Goal: Information Seeking & Learning: Compare options

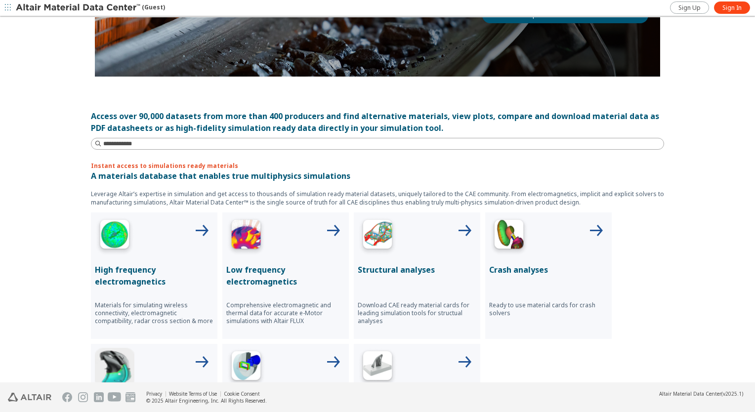
scroll to position [247, 0]
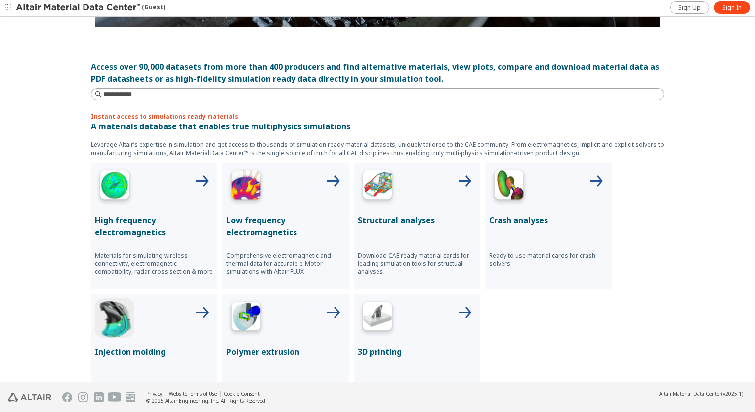
click at [427, 203] on div at bounding box center [417, 187] width 119 height 40
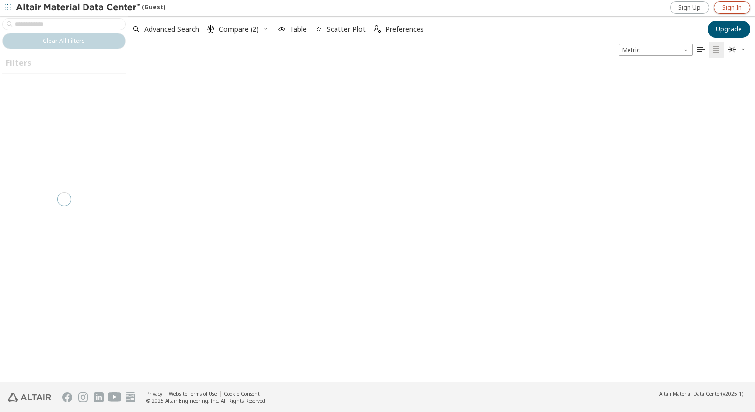
click at [737, 7] on span "Sign In" at bounding box center [731, 8] width 19 height 8
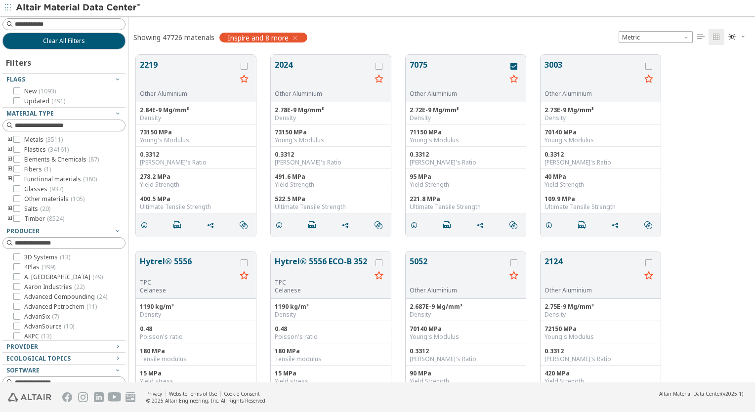
scroll to position [8, 8]
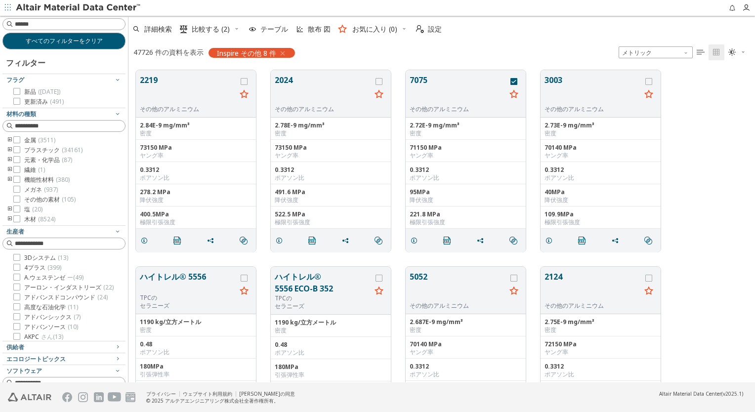
click at [10, 180] on icon "トゥーグルグループ" at bounding box center [9, 180] width 7 height 8
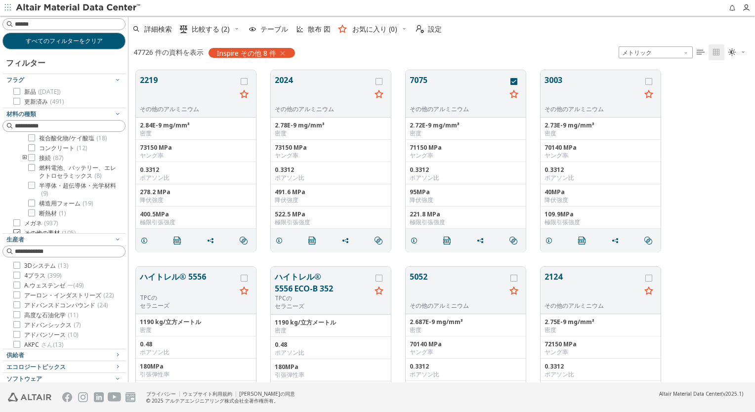
scroll to position [32, 0]
click at [32, 177] on icon at bounding box center [31, 177] width 7 height 7
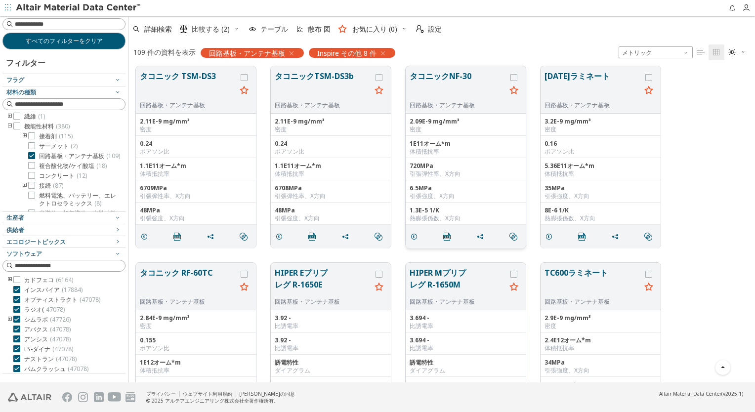
scroll to position [741, 0]
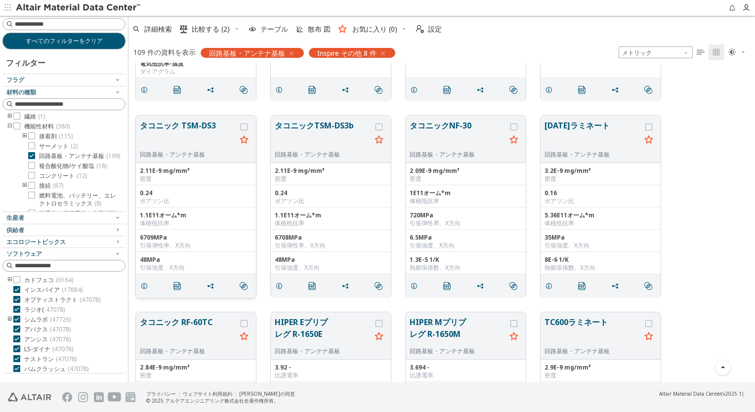
click at [190, 126] on button "タコニック TSM-DS3" at bounding box center [188, 135] width 96 height 31
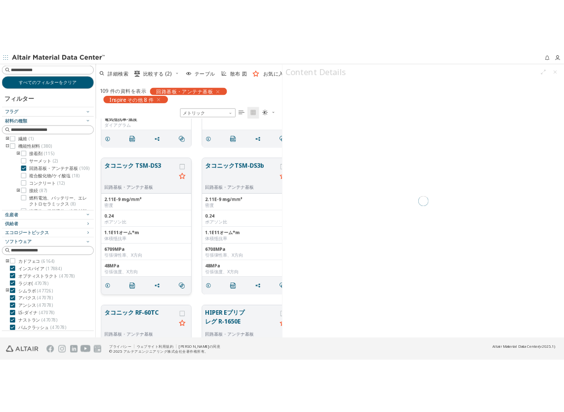
scroll to position [286, 241]
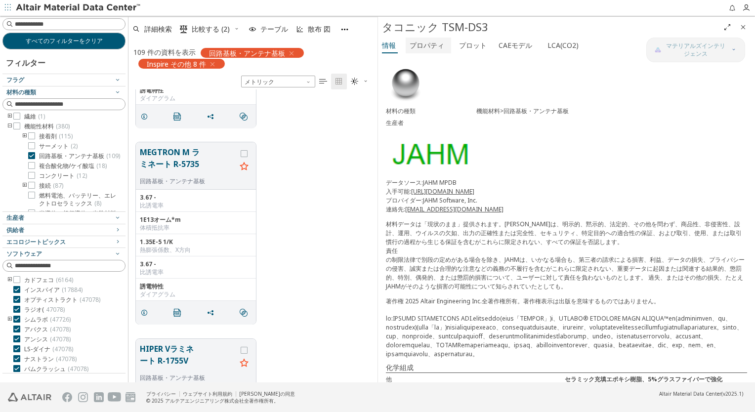
click at [418, 43] on font "プロパティ" at bounding box center [426, 45] width 35 height 9
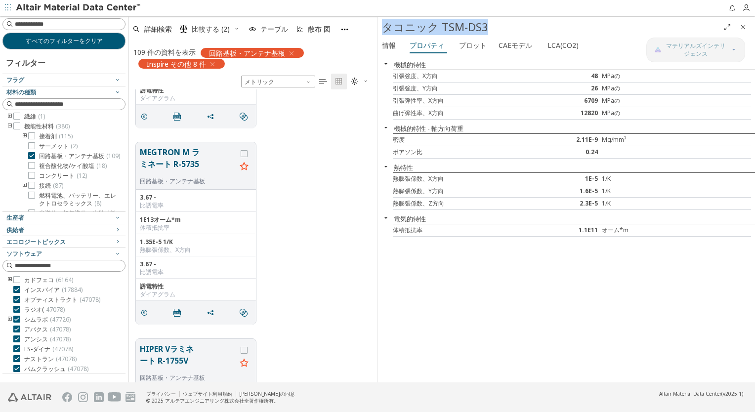
drag, startPoint x: 385, startPoint y: 27, endPoint x: 491, endPoint y: 22, distance: 105.8
click at [491, 22] on div "タコニック TSM-DS3" at bounding box center [550, 27] width 337 height 16
drag, startPoint x: 491, startPoint y: 22, endPoint x: 476, endPoint y: 27, distance: 15.5
copy font "タコニック TSM-DS3"
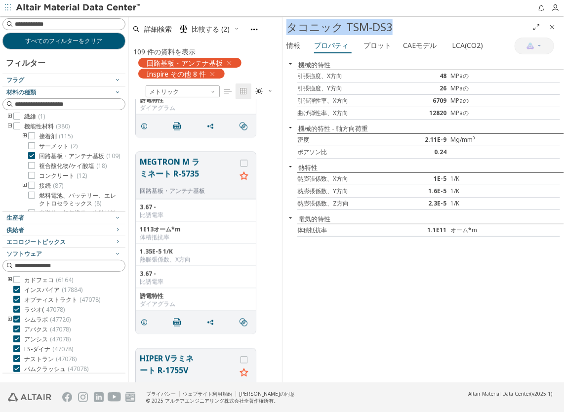
scroll to position [276, 146]
click at [375, 50] on span "プロット" at bounding box center [378, 46] width 28 height 16
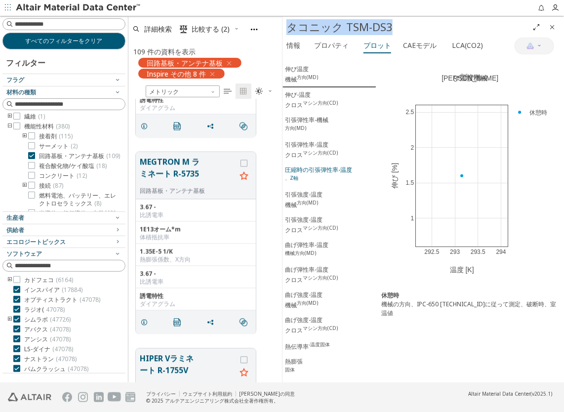
scroll to position [0, 0]
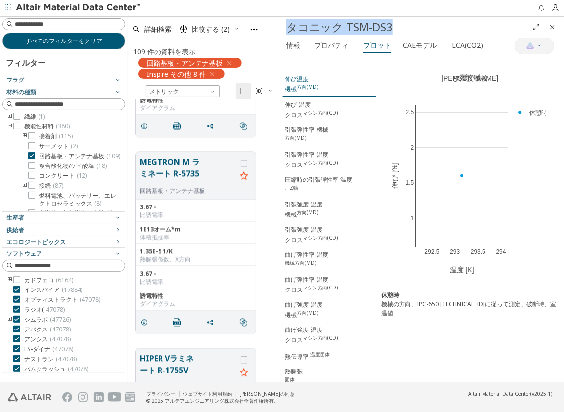
click at [316, 82] on div "伸び温度 機械 方向(MD)" at bounding box center [301, 84] width 33 height 19
click at [312, 105] on div "伸び-温度 クロス マシン方向(CD)" at bounding box center [311, 109] width 53 height 19
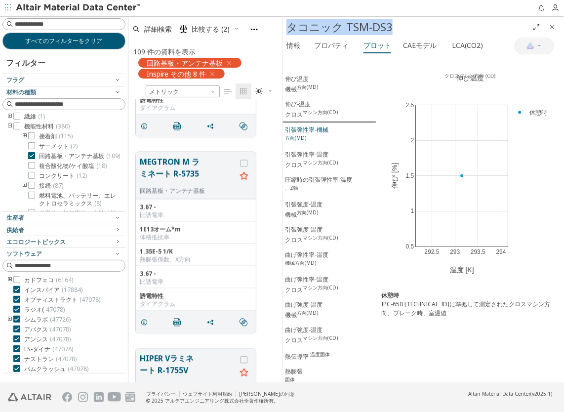
click at [315, 126] on div "引張弾性率-機械 方向(MD)" at bounding box center [306, 134] width 43 height 19
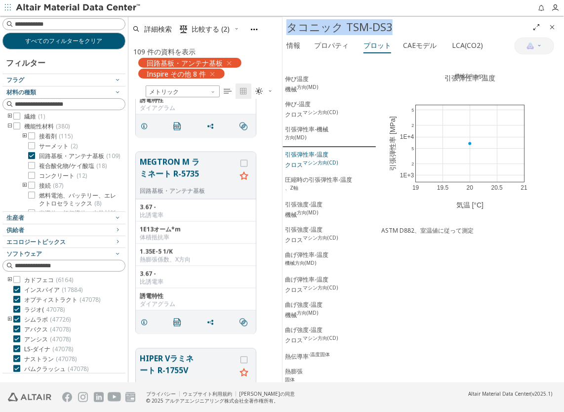
click at [316, 147] on button "引張弾性率-温度 クロス マシン方向(CD)" at bounding box center [330, 159] width 94 height 25
click at [317, 175] on div "圧縮時の引張弾性率-温度 、Z軸" at bounding box center [318, 184] width 67 height 19
click at [315, 154] on div "引張弾性率-温度 クロス マシン方向(CD)" at bounding box center [311, 159] width 53 height 19
click at [318, 250] on div "曲げ弾性率-温度 機械方向(MD)" at bounding box center [306, 259] width 43 height 19
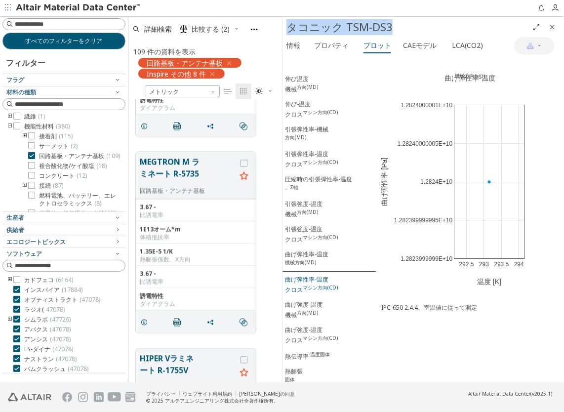
click at [319, 275] on div "曲げ弾性率-温度 クロス マシン方向(CD)" at bounding box center [311, 284] width 53 height 19
click at [308, 309] on sup "方向(MD)" at bounding box center [307, 312] width 21 height 7
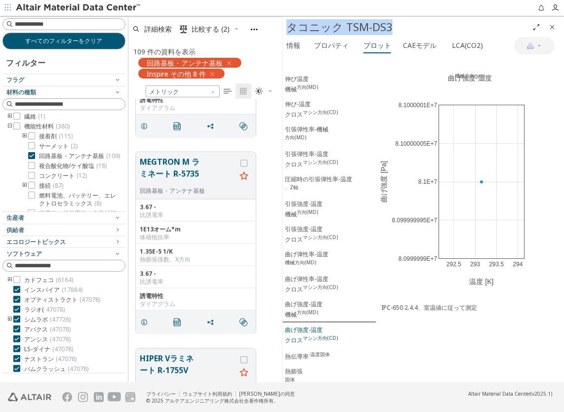
click at [309, 326] on div "曲げ強度-温度 クロス マシン方向(CD)" at bounding box center [311, 335] width 53 height 19
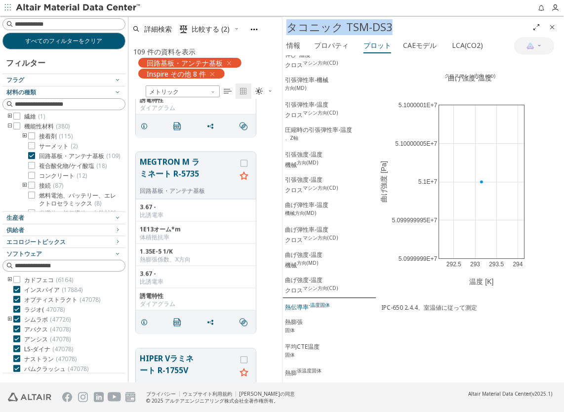
click at [306, 301] on div "熱伝導率 -温度固体" at bounding box center [307, 306] width 45 height 10
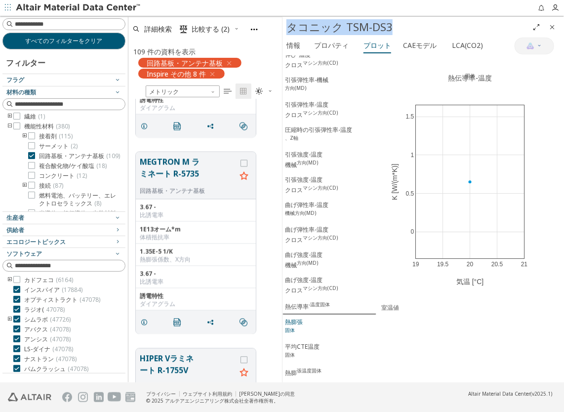
click at [307, 318] on span "熱膨張 固体" at bounding box center [329, 327] width 89 height 19
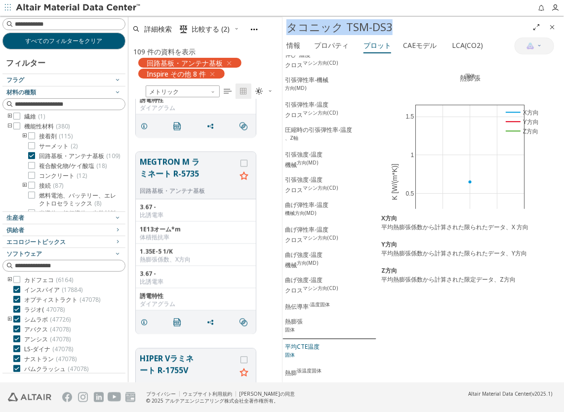
click at [311, 342] on div "平均CTE温度 固体" at bounding box center [302, 351] width 35 height 19
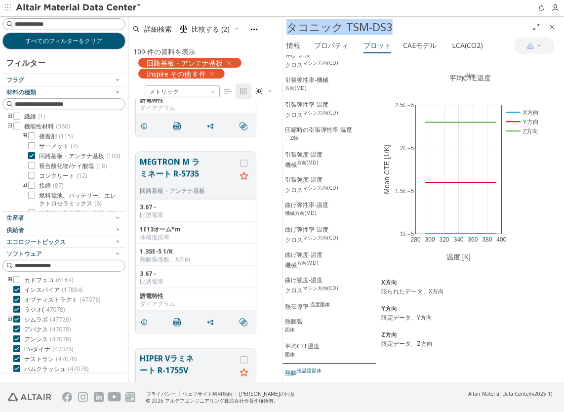
click at [310, 364] on button "熱膨 張温度固体" at bounding box center [330, 372] width 94 height 16
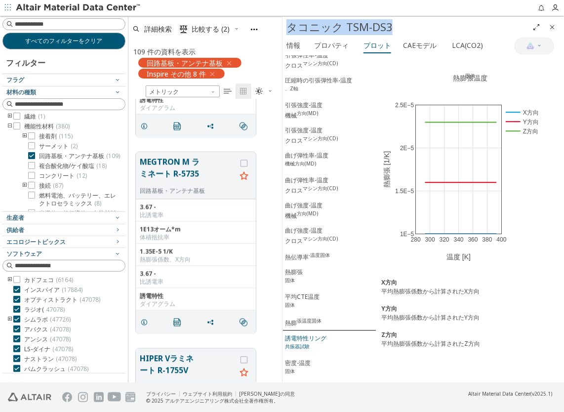
scroll to position [158, 0]
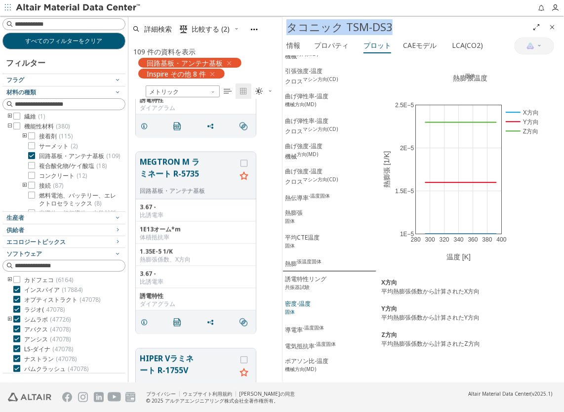
click at [302, 299] on div "密度-温度 固体" at bounding box center [298, 308] width 26 height 19
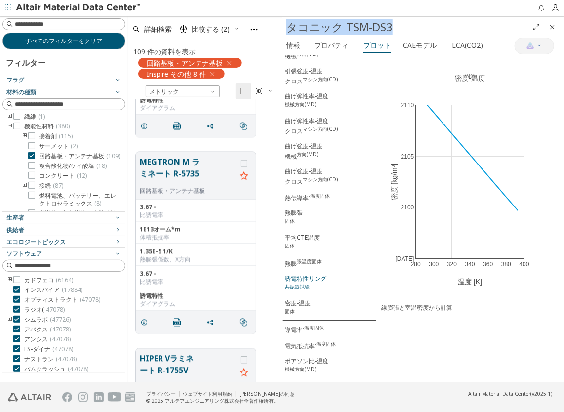
click at [318, 274] on div "誘電特性リング 共振器試験" at bounding box center [305, 283] width 41 height 19
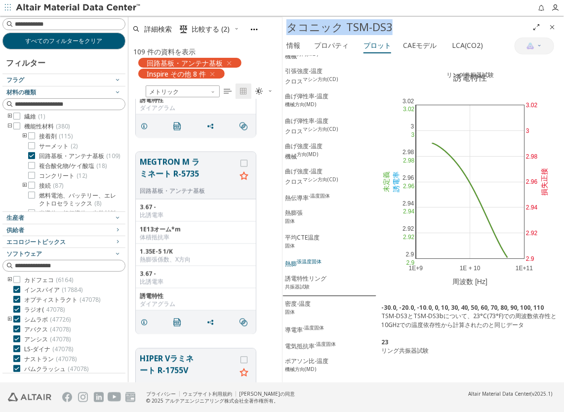
click at [308, 255] on button "熱膨 張温度固体" at bounding box center [330, 263] width 94 height 16
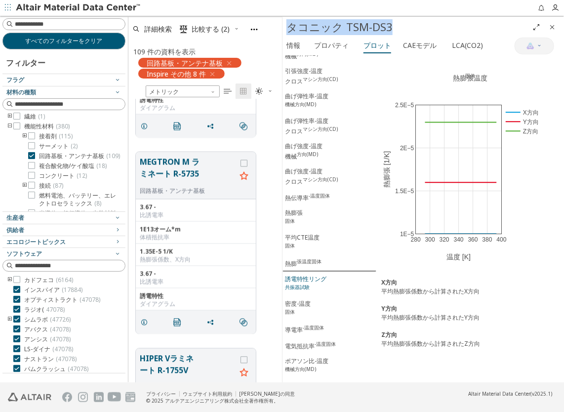
click at [309, 275] on div "誘電特性リング 共振器試験" at bounding box center [305, 284] width 41 height 19
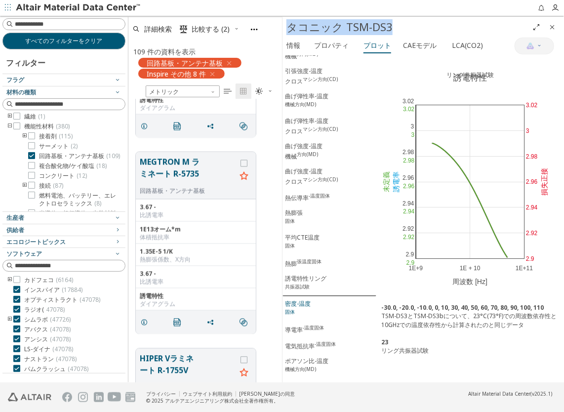
click at [309, 299] on div "密度-温度 固体" at bounding box center [298, 308] width 26 height 19
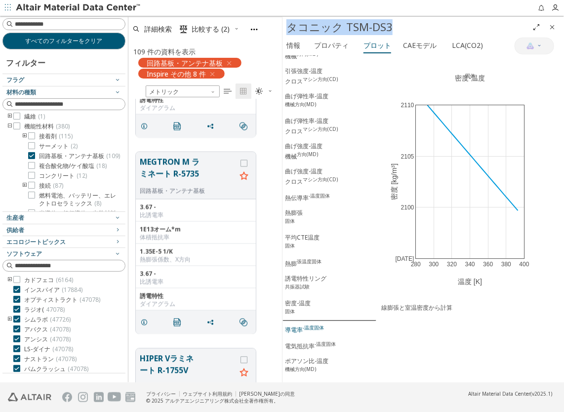
click at [312, 324] on sup "-温度固体" at bounding box center [313, 327] width 21 height 7
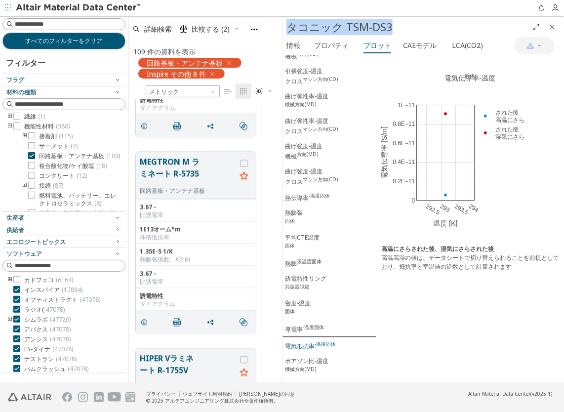
click at [316, 340] on sup "-温度固体" at bounding box center [325, 343] width 21 height 7
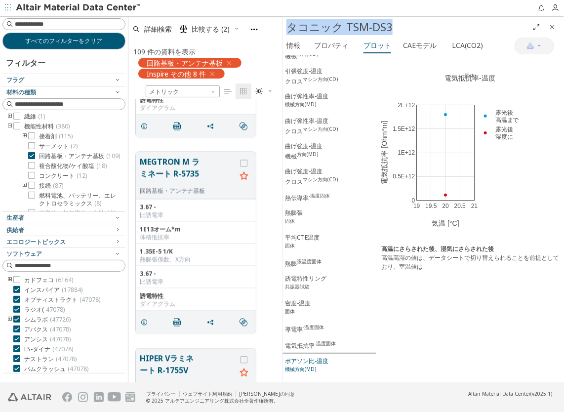
click at [322, 357] on div "ポアソン比-温度 機械方向(MD)" at bounding box center [306, 366] width 43 height 19
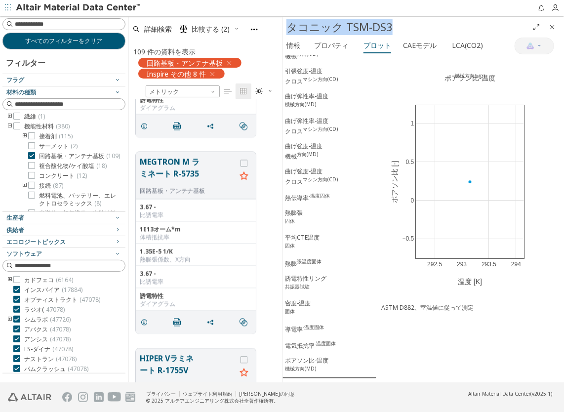
click at [322, 381] on div "ポアソン比-温度 クロス マシン方向(CD)" at bounding box center [311, 390] width 53 height 19
click at [308, 299] on div "密度-温度 固体" at bounding box center [298, 308] width 26 height 19
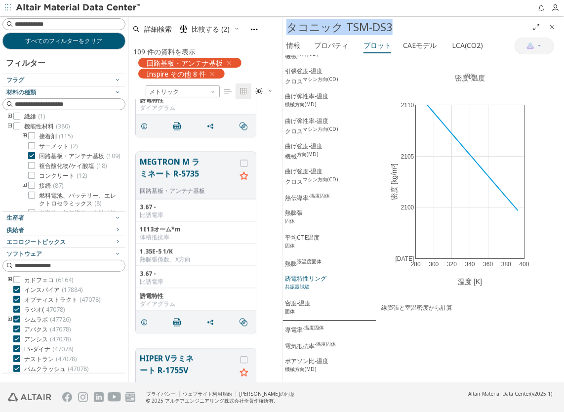
click at [318, 274] on div "誘電特性リング 共振器試験" at bounding box center [305, 283] width 41 height 19
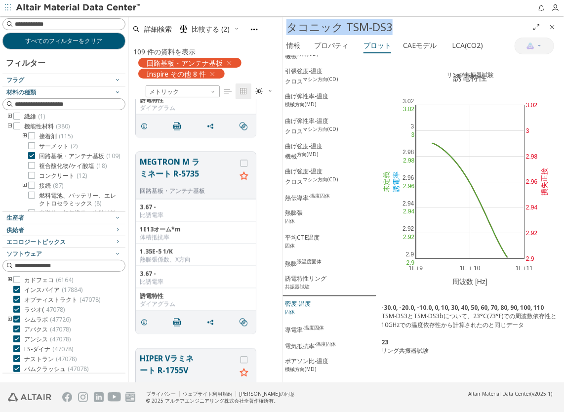
click at [315, 299] on span "密度-温度 固体" at bounding box center [329, 308] width 89 height 19
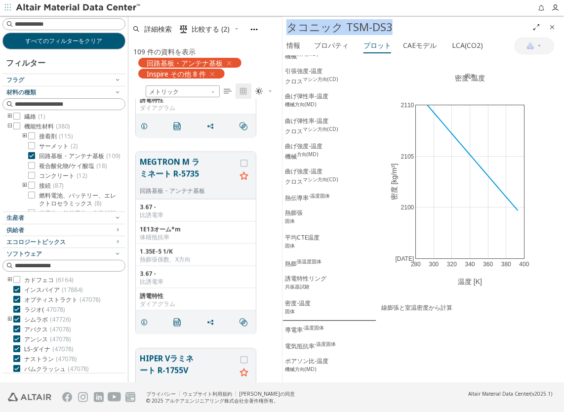
click at [428, 27] on div "タコニック TSM-DS3" at bounding box center [407, 27] width 242 height 16
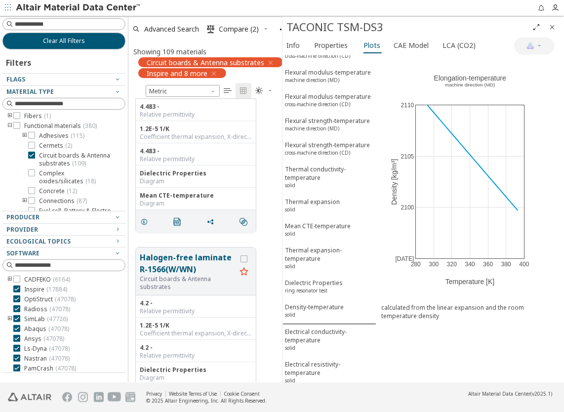
scroll to position [1284, 0]
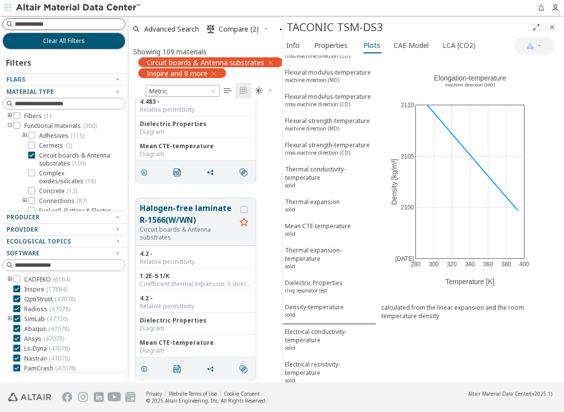
click at [81, 27] on input at bounding box center [70, 24] width 110 height 10
type input "****"
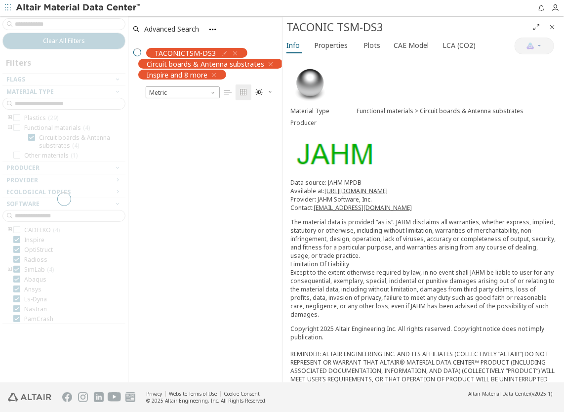
scroll to position [8, 8]
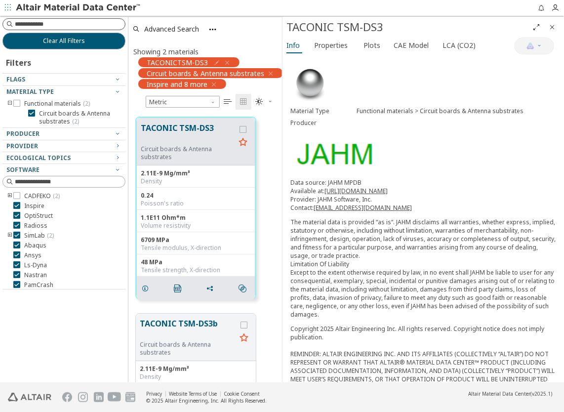
click at [87, 27] on input at bounding box center [70, 24] width 110 height 10
type input "****"
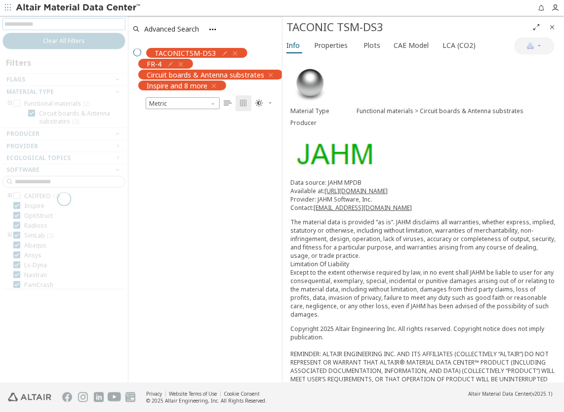
scroll to position [8, 8]
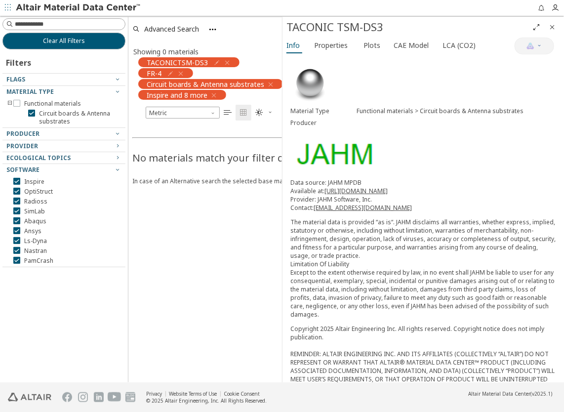
click at [271, 84] on icon "button" at bounding box center [271, 85] width 8 height 8
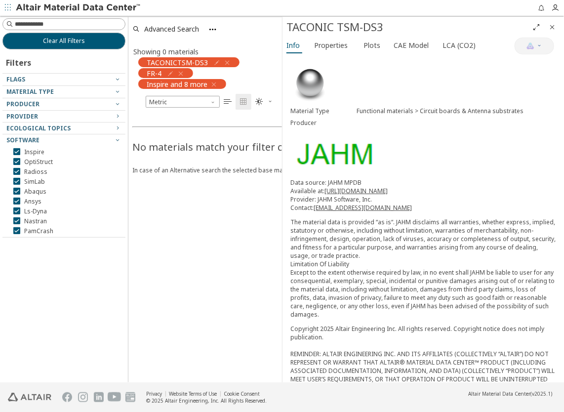
click at [225, 62] on icon "button" at bounding box center [227, 63] width 8 height 8
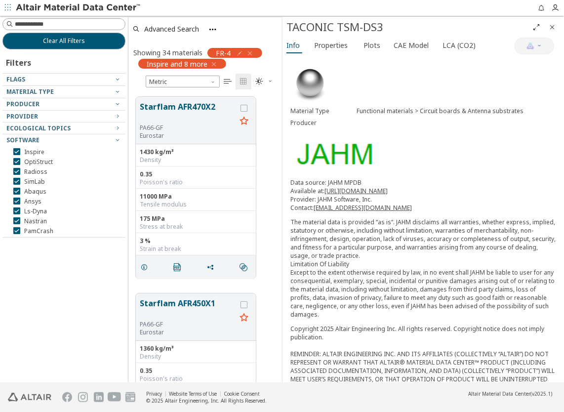
scroll to position [286, 146]
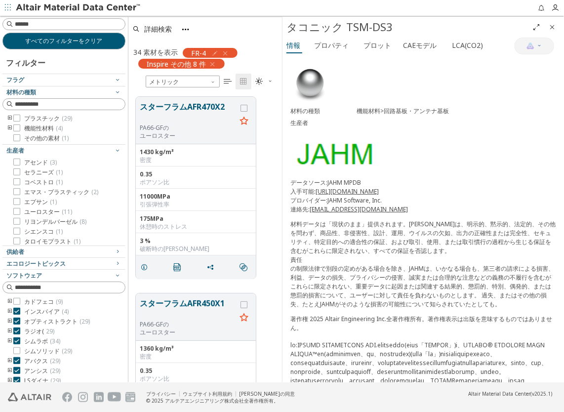
click at [10, 126] on icon "トゥーグルグループ" at bounding box center [9, 128] width 7 height 8
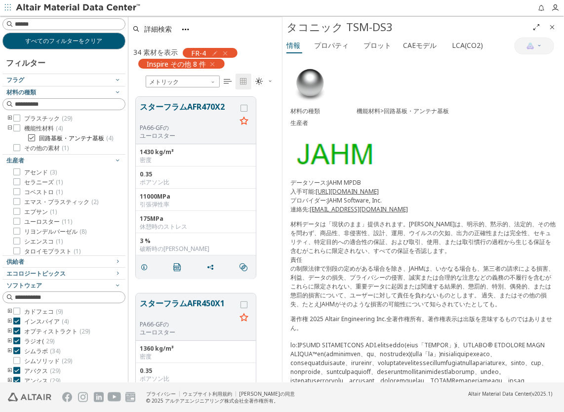
click at [30, 138] on icon at bounding box center [31, 137] width 7 height 7
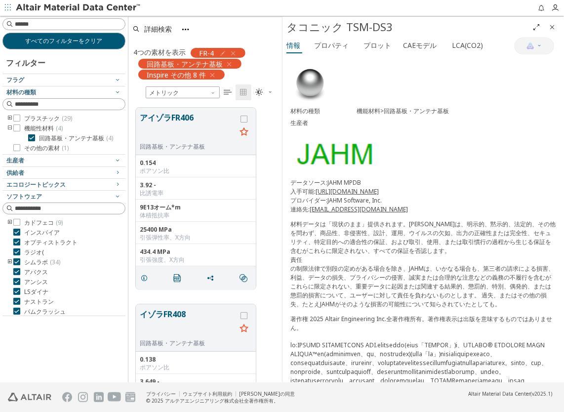
click at [212, 76] on icon "button" at bounding box center [212, 75] width 8 height 8
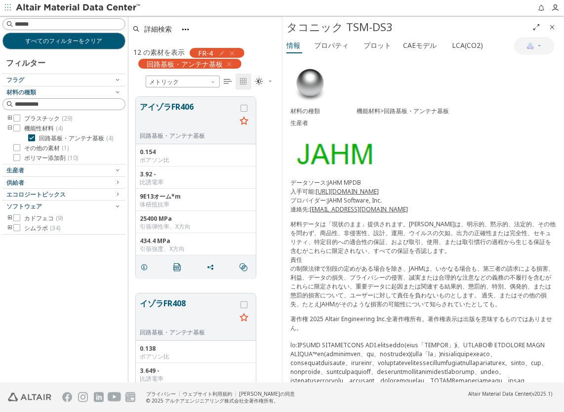
click at [215, 122] on button "アイゾラFR406" at bounding box center [188, 116] width 96 height 31
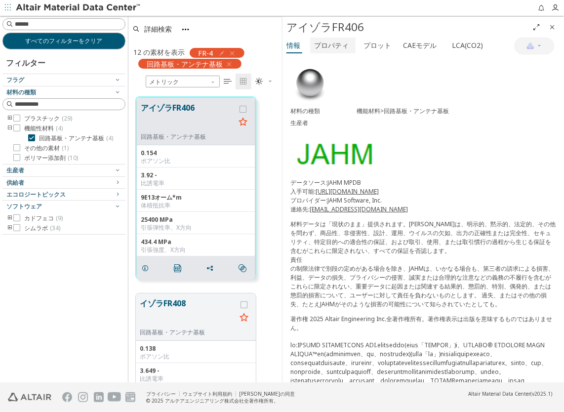
click at [323, 52] on button "プロパティ" at bounding box center [332, 46] width 45 height 16
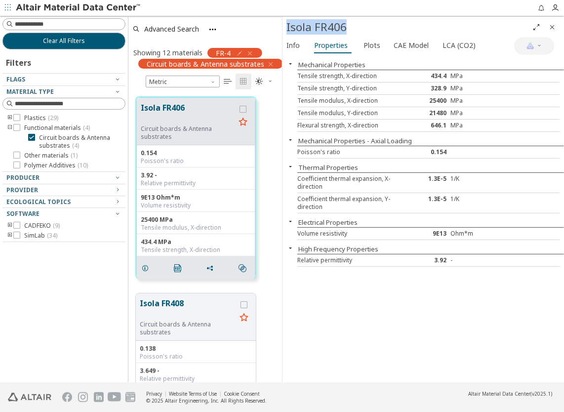
drag, startPoint x: 292, startPoint y: 32, endPoint x: 349, endPoint y: 31, distance: 56.8
click at [349, 31] on div "Isola FR406" at bounding box center [424, 27] width 282 height 21
drag, startPoint x: 349, startPoint y: 31, endPoint x: 336, endPoint y: 31, distance: 12.9
copy font "Isola FR406"
click at [423, 295] on div "Mechanical Properties Tensile strength, X-direction 434.4 MPa Tensile strength,…" at bounding box center [424, 219] width 282 height 327
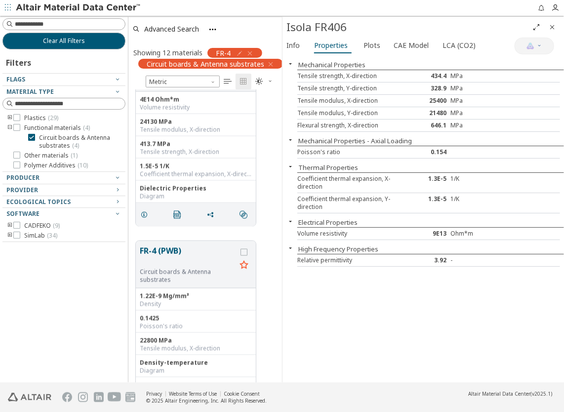
scroll to position [692, 0]
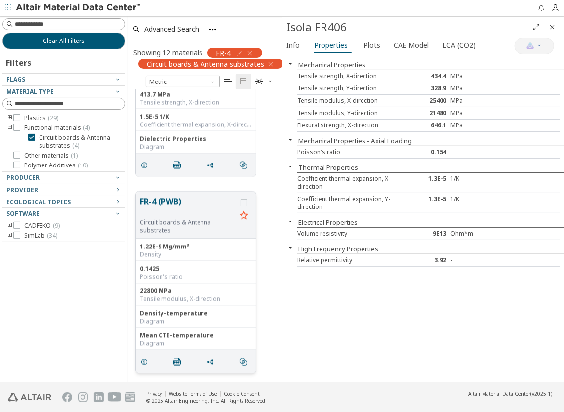
click at [174, 200] on button "FR-4 (PWB)" at bounding box center [188, 207] width 96 height 23
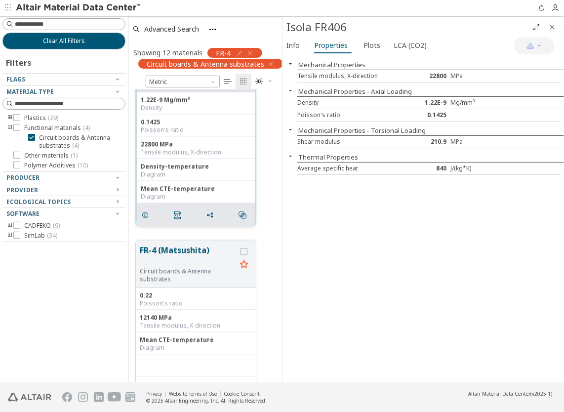
scroll to position [889, 0]
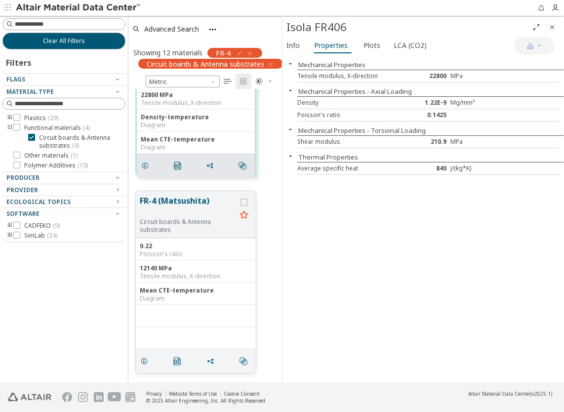
click at [171, 201] on button "FR-4 (Matsushita)" at bounding box center [188, 206] width 96 height 23
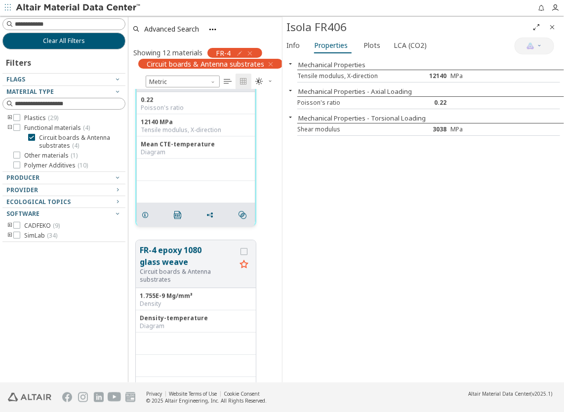
scroll to position [1086, 0]
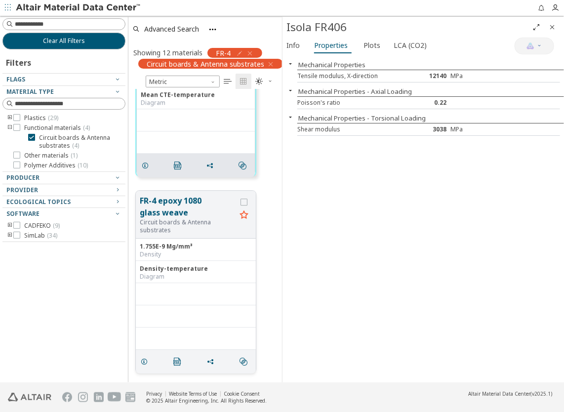
click at [172, 205] on button "FR-4 epoxy 1080 glass weave" at bounding box center [188, 207] width 96 height 24
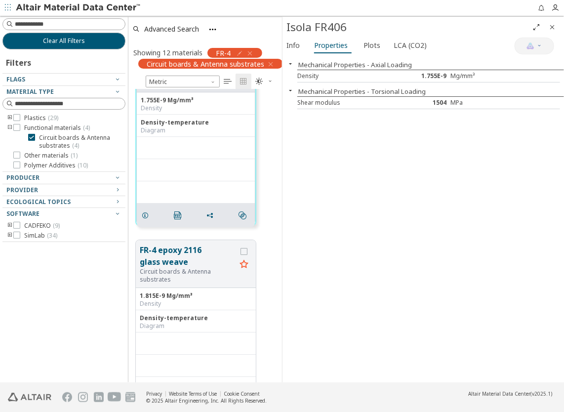
scroll to position [1282, 0]
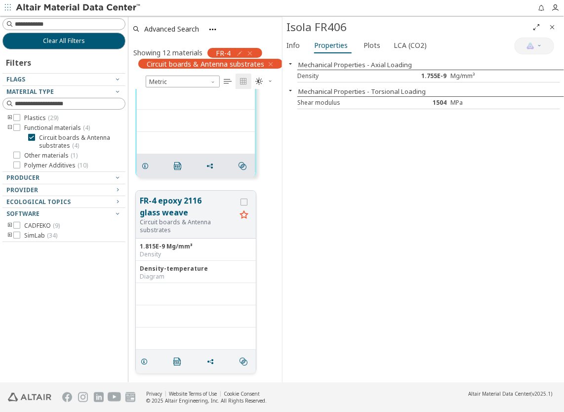
click at [174, 210] on button "FR-4 epoxy 2116 glass weave" at bounding box center [188, 207] width 96 height 24
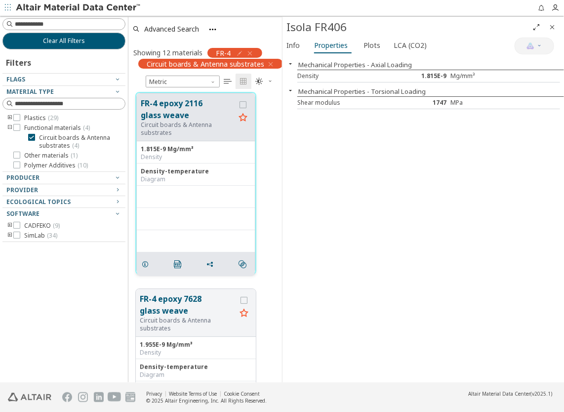
scroll to position [1479, 0]
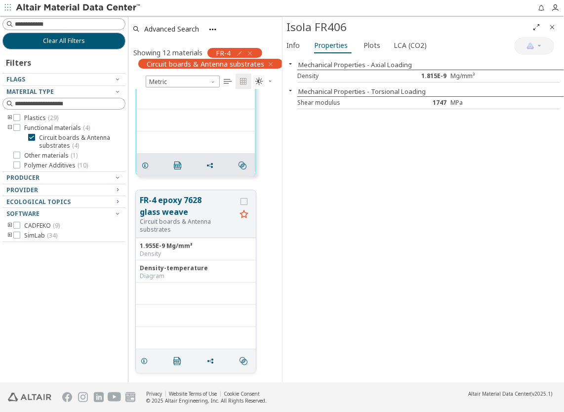
click at [173, 209] on button "FR-4 epoxy 7628 glass weave" at bounding box center [188, 206] width 96 height 24
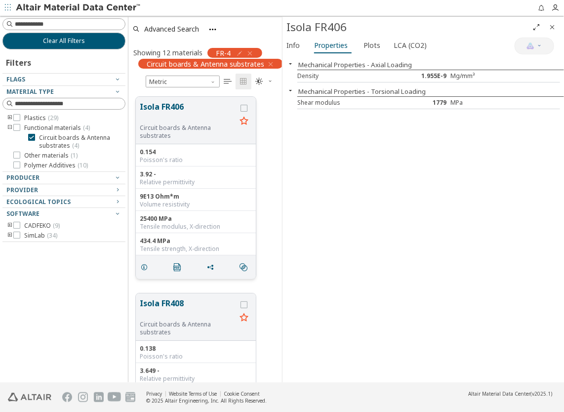
click at [166, 109] on button "Isola FR406" at bounding box center [188, 112] width 96 height 23
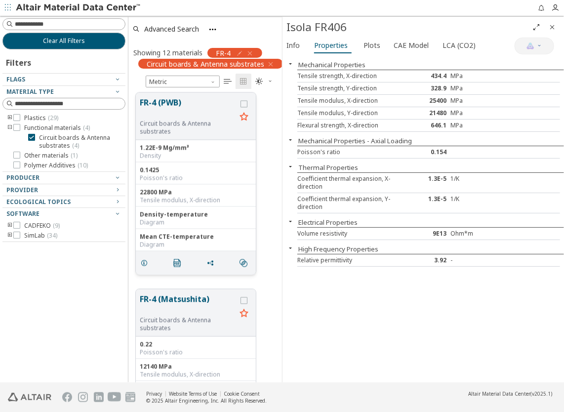
scroll to position [840, 0]
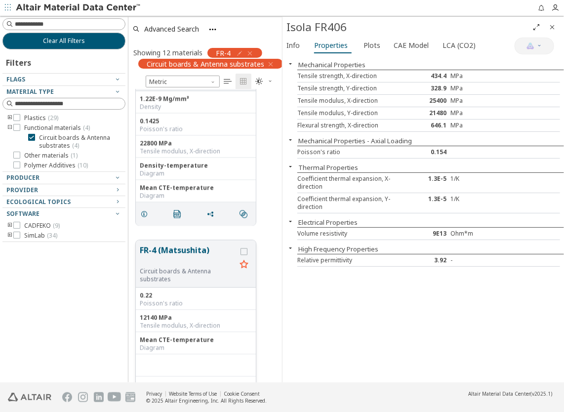
click at [182, 248] on button "FR-4 (Matsushita)" at bounding box center [188, 255] width 96 height 23
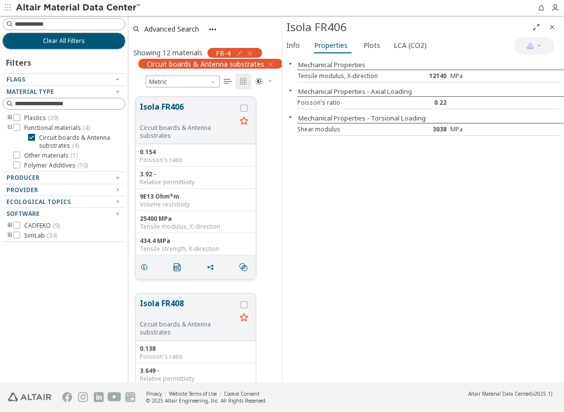
click at [183, 107] on button "Isola FR406" at bounding box center [188, 112] width 96 height 23
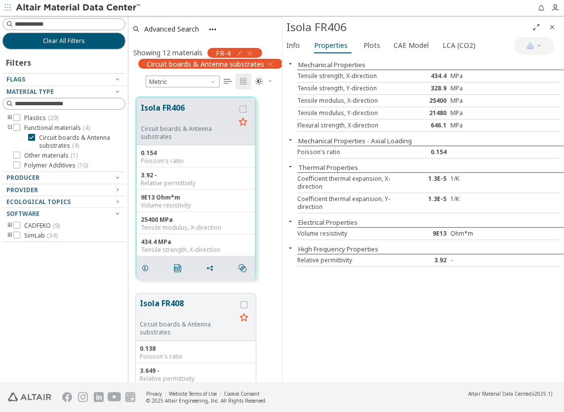
click at [381, 307] on div "Mechanical Properties Tensile strength, X-direction 434.4 MPa Tensile strength,…" at bounding box center [424, 219] width 282 height 327
click at [436, 295] on div "Mechanical Properties Tensile strength, X-direction 434.4 MPa Tensile strength,…" at bounding box center [424, 219] width 282 height 327
click at [362, 287] on div "Mechanical Properties Tensile strength, X-direction 434.4 MPa Tensile strength,…" at bounding box center [424, 219] width 282 height 327
click at [506, 299] on div "Mechanical Properties Tensile strength, X-direction 434.4 MPa Tensile strength,…" at bounding box center [424, 219] width 282 height 327
click at [365, 287] on div "Mechanical Properties Tensile strength, X-direction 434.4 MPa Tensile strength,…" at bounding box center [424, 219] width 282 height 327
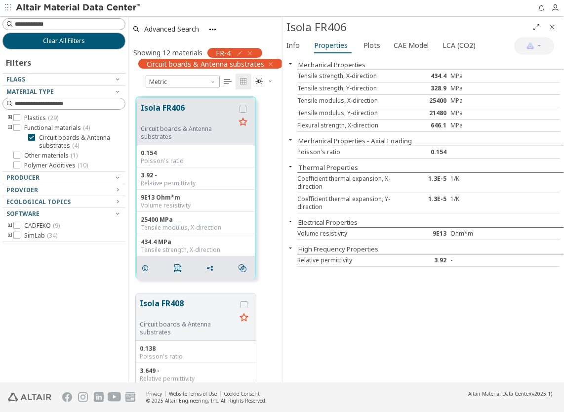
click at [439, 335] on div "Mechanical Properties Tensile strength, X-direction 434.4 MPa Tensile strength,…" at bounding box center [424, 219] width 282 height 327
click at [494, 324] on div "Mechanical Properties Tensile strength, X-direction 434.4 MPa Tensile strength,…" at bounding box center [424, 219] width 282 height 327
drag, startPoint x: 376, startPoint y: 309, endPoint x: 277, endPoint y: 90, distance: 240.7
click at [377, 310] on div "Mechanical Properties Tensile strength, X-direction 434.4 MPa Tensile strength,…" at bounding box center [424, 219] width 282 height 327
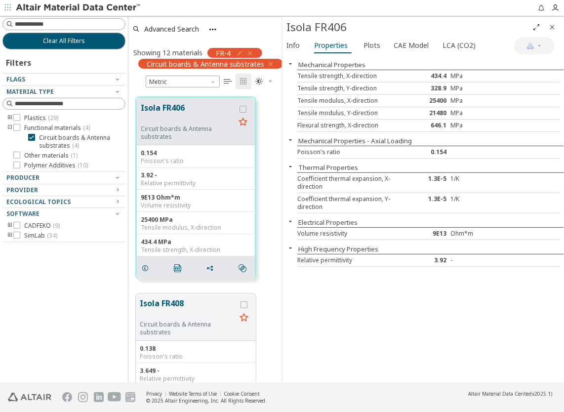
click at [391, 291] on div "Mechanical Properties Tensile strength, X-direction 434.4 MPa Tensile strength,…" at bounding box center [424, 219] width 282 height 327
click at [198, 104] on button "Isola FR406" at bounding box center [188, 113] width 94 height 23
click at [371, 308] on div "Mechanical Properties Tensile strength, X-direction 434.4 MPa Tensile strength,…" at bounding box center [424, 219] width 282 height 327
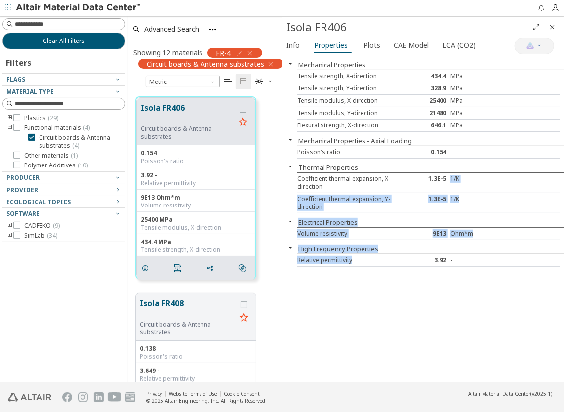
drag, startPoint x: 366, startPoint y: 308, endPoint x: 450, endPoint y: 177, distance: 155.8
click at [450, 177] on div "Mechanical Properties Tensile strength, X-direction 434.4 MPa Tensile strength,…" at bounding box center [424, 219] width 282 height 327
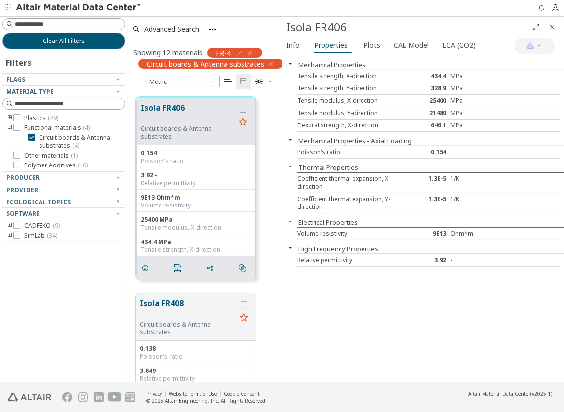
click at [460, 336] on div "Mechanical Properties Tensile strength, X-direction 434.4 MPa Tensile strength,…" at bounding box center [424, 219] width 282 height 327
click at [51, 325] on div "Clear All Filters Filters Flags Material Type Plastics ( 29 ) Functional materi…" at bounding box center [64, 199] width 128 height 367
click at [373, 347] on div "Mechanical Properties Tensile strength, X-direction 434.4 MPa Tensile strength,…" at bounding box center [424, 219] width 282 height 327
click at [481, 301] on div "Mechanical Properties Tensile strength, X-direction 434.4 MPa Tensile strength,…" at bounding box center [424, 219] width 282 height 327
click at [480, 301] on div "Mechanical Properties Tensile strength, X-direction 434.4 MPa Tensile strength,…" at bounding box center [424, 219] width 282 height 327
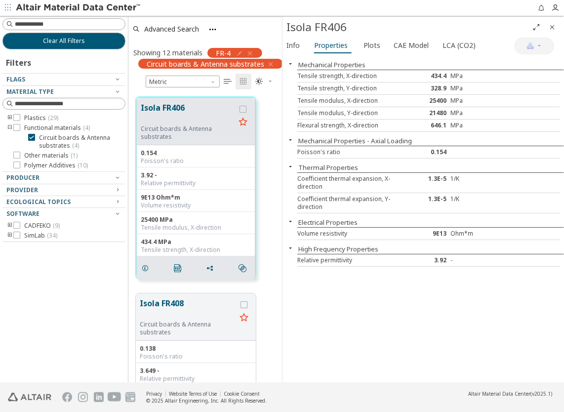
click at [479, 301] on div "Mechanical Properties Tensile strength, X-direction 434.4 MPa Tensile strength,…" at bounding box center [424, 219] width 282 height 327
click at [466, 293] on div "Mechanical Properties Tensile strength, X-direction 434.4 MPa Tensile strength,…" at bounding box center [424, 219] width 282 height 327
click at [298, 27] on font "Isola FR406" at bounding box center [316, 26] width 60 height 15
click at [286, 27] on div "Isola FR406" at bounding box center [424, 27] width 282 height 21
click at [389, 289] on div "Mechanical Properties Tensile strength, X-direction 434.4 MPa Tensile strength,…" at bounding box center [424, 219] width 282 height 327
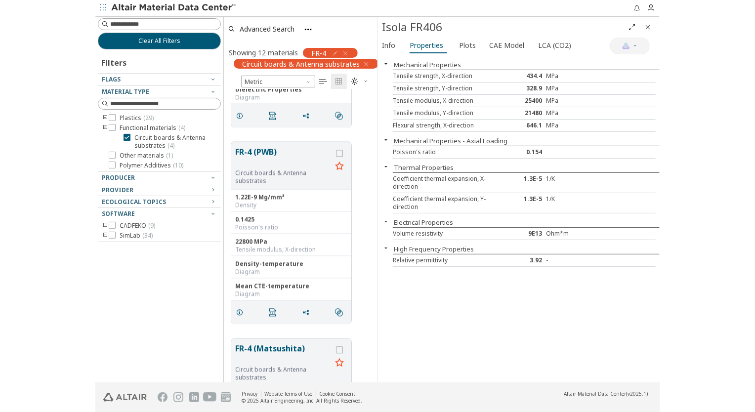
scroll to position [790, 0]
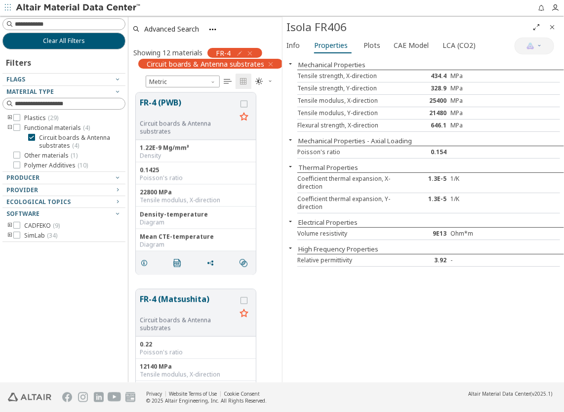
click at [370, 308] on div "Mechanical Properties Tensile strength, X-direction 434.4 MPa Tensile strength,…" at bounding box center [424, 219] width 282 height 327
click at [371, 303] on div "Mechanical Properties Tensile strength, X-direction 434.4 MPa Tensile strength,…" at bounding box center [424, 219] width 282 height 327
click at [376, 295] on div "Mechanical Properties Tensile strength, X-direction 434.4 MPa Tensile strength,…" at bounding box center [424, 219] width 282 height 327
click at [385, 295] on div "Mechanical Properties Tensile strength, X-direction 434.4 MPa Tensile strength,…" at bounding box center [424, 219] width 282 height 327
drag, startPoint x: 559, startPoint y: 226, endPoint x: 404, endPoint y: 321, distance: 181.4
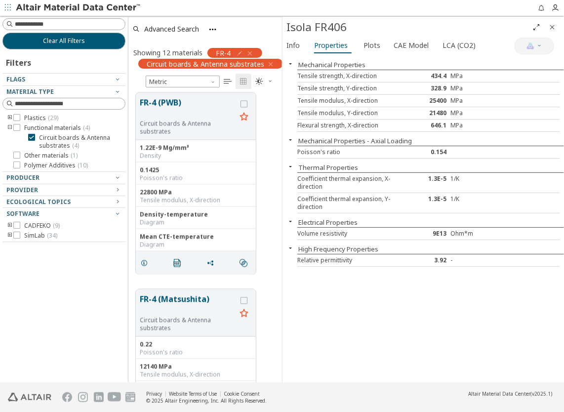
click at [404, 321] on div "Mechanical Properties Tensile strength, X-direction 434.4 MPa Tensile strength,…" at bounding box center [424, 219] width 282 height 327
drag, startPoint x: 405, startPoint y: 322, endPoint x: 338, endPoint y: 283, distance: 77.4
click at [338, 283] on div "Mechanical Properties Tensile strength, X-direction 434.4 MPa Tensile strength,…" at bounding box center [424, 219] width 282 height 327
drag, startPoint x: 338, startPoint y: 283, endPoint x: 366, endPoint y: 320, distance: 46.5
click at [366, 320] on div "Mechanical Properties Tensile strength, X-direction 434.4 MPa Tensile strength,…" at bounding box center [424, 219] width 282 height 327
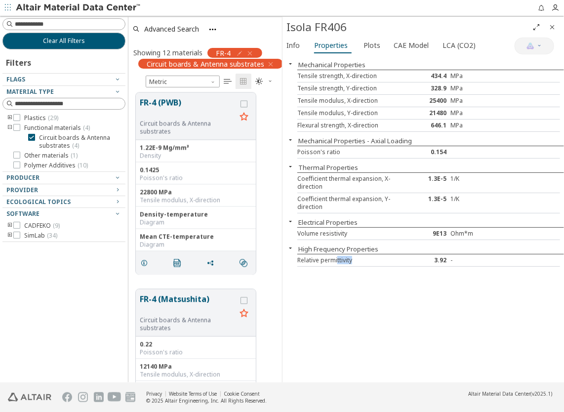
click at [366, 321] on div "Mechanical Properties Tensile strength, X-direction 434.4 MPa Tensile strength,…" at bounding box center [424, 219] width 282 height 327
click at [376, 296] on div "Mechanical Properties Tensile strength, X-direction 434.4 MPa Tensile strength,…" at bounding box center [424, 219] width 282 height 327
click at [377, 296] on div "Mechanical Properties Tensile strength, X-direction 434.4 MPa Tensile strength,…" at bounding box center [424, 219] width 282 height 327
click at [450, 282] on div "Mechanical Properties Tensile strength, X-direction 434.4 MPa Tensile strength,…" at bounding box center [424, 219] width 282 height 327
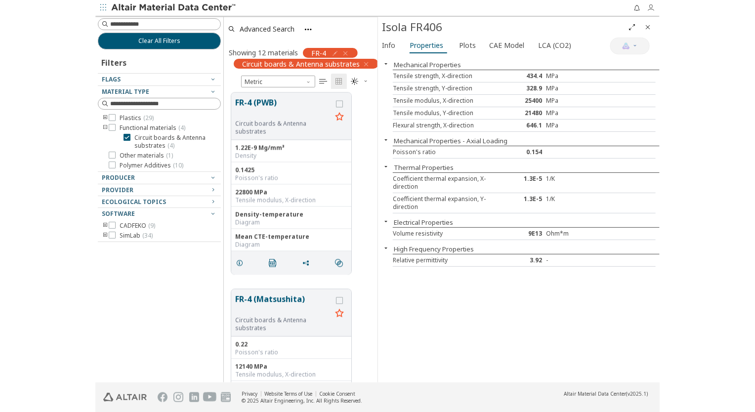
scroll to position [286, 241]
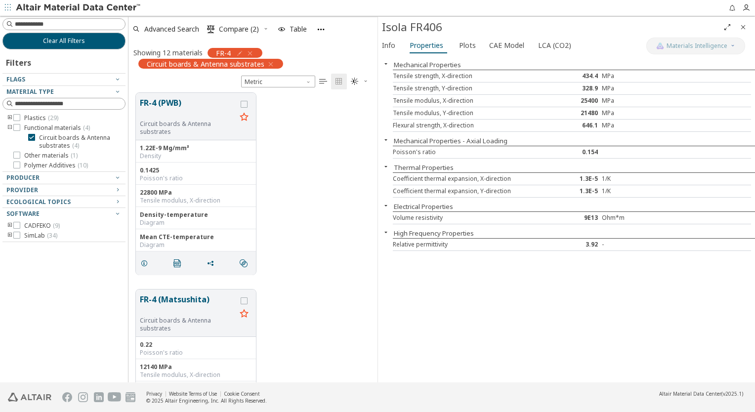
click at [506, 305] on div "Mechanical Properties Tensile strength, X-direction 434.4 MPa Tensile strength,…" at bounding box center [566, 219] width 377 height 327
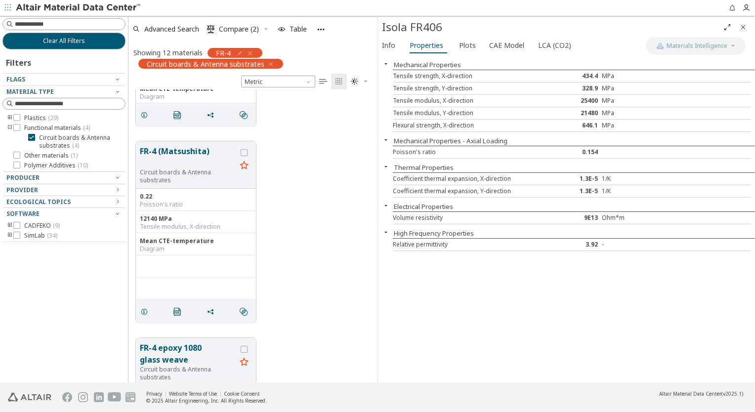
scroll to position [1037, 0]
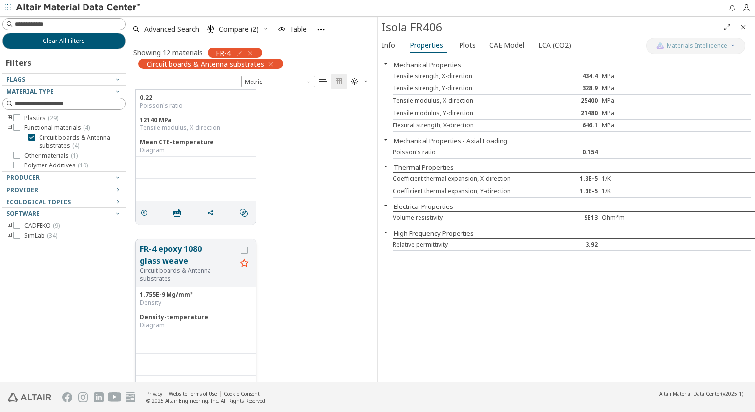
click at [192, 250] on button "FR-4 epoxy 1080 glass weave" at bounding box center [188, 255] width 96 height 24
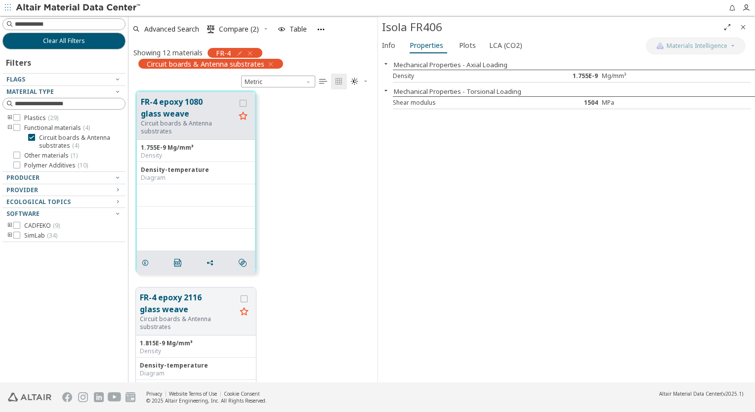
scroll to position [1284, 0]
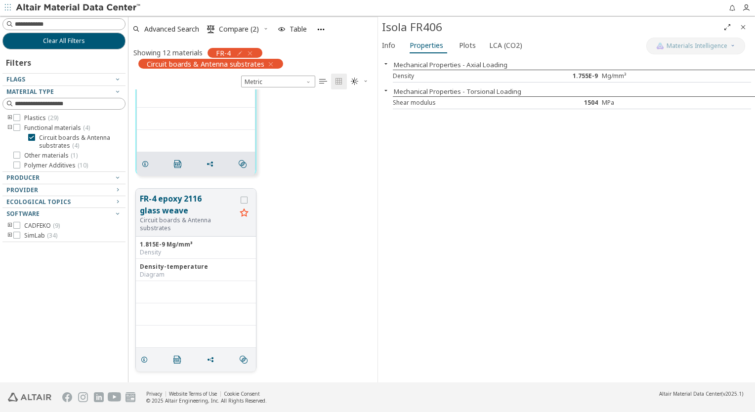
click at [188, 211] on button "FR-4 epoxy 2116 glass weave" at bounding box center [188, 205] width 96 height 24
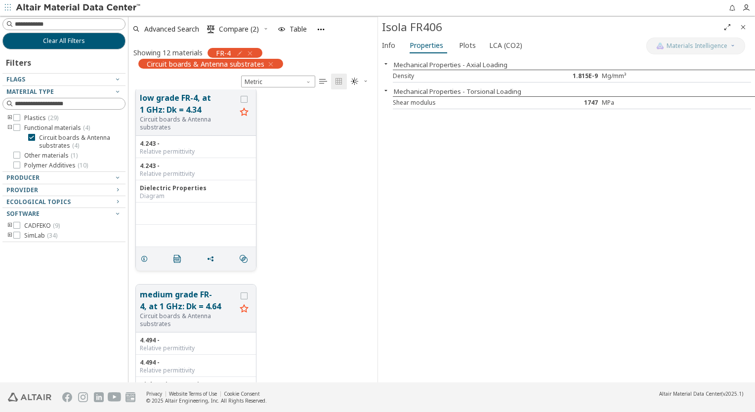
scroll to position [2065, 0]
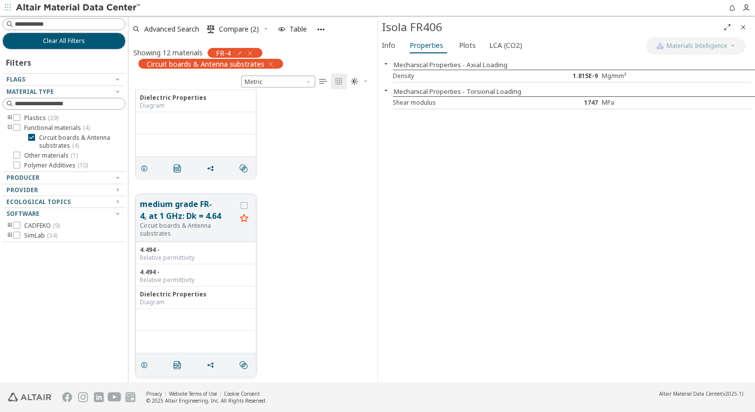
click at [192, 211] on button "medium grade FR-4, at 1 GHz: Dk = 4.64" at bounding box center [188, 210] width 96 height 24
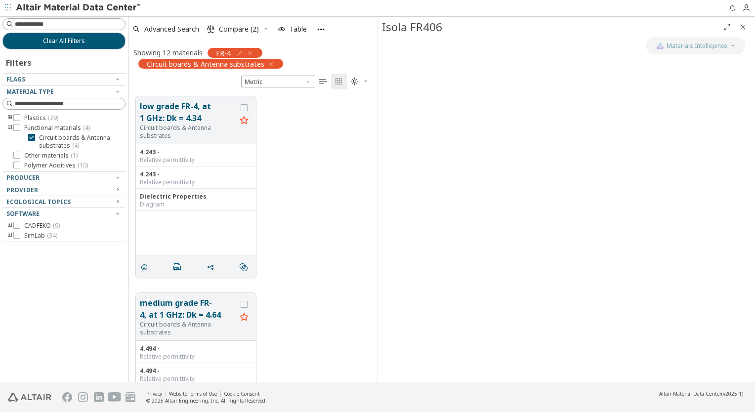
scroll to position [1917, 0]
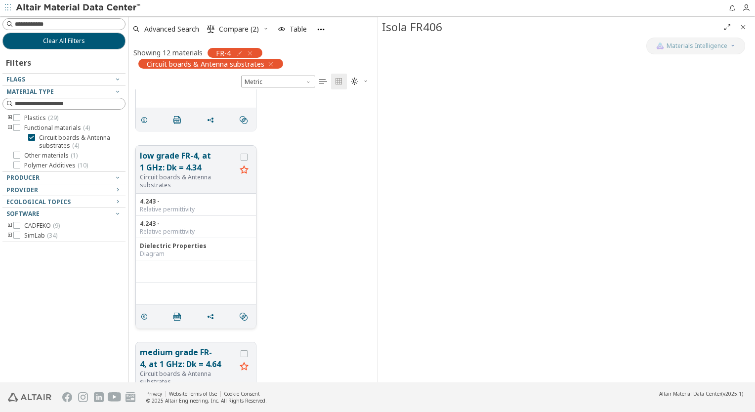
click at [186, 169] on button "low grade FR-4, at 1 GHz: Dk = 4.34" at bounding box center [188, 162] width 96 height 24
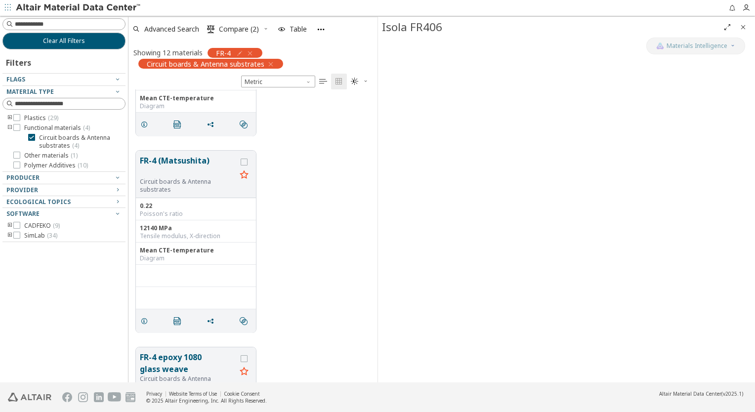
scroll to position [781, 0]
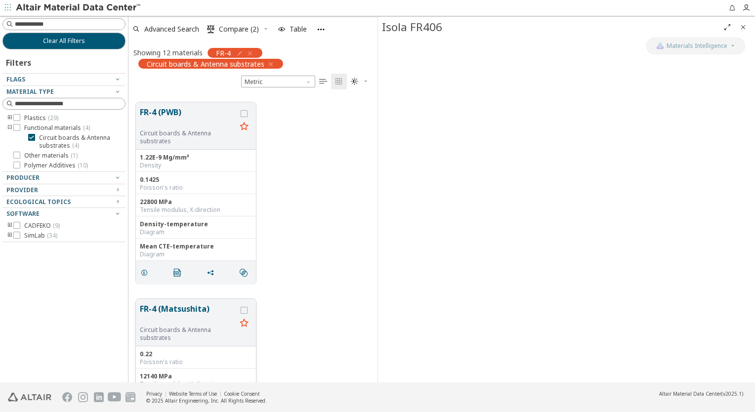
click at [180, 306] on button "FR-4 (Matsushita)" at bounding box center [188, 314] width 96 height 23
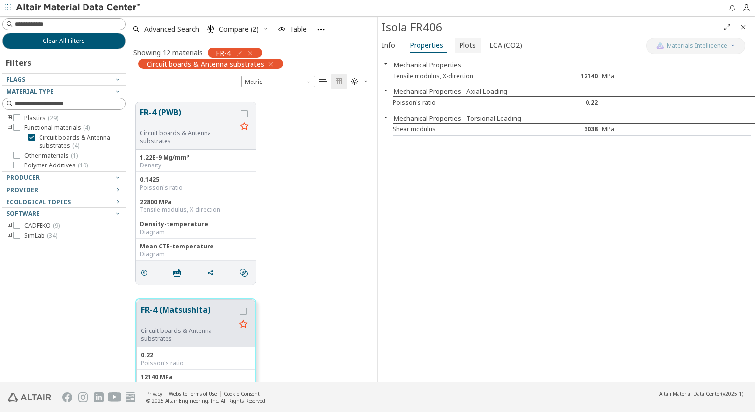
click at [465, 45] on span "Plots" at bounding box center [467, 46] width 17 height 16
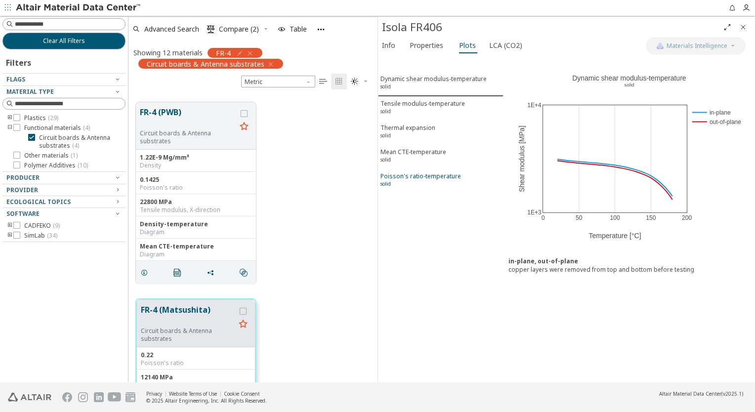
click at [420, 173] on div "Poisson's ratio-temperature solid" at bounding box center [420, 181] width 81 height 18
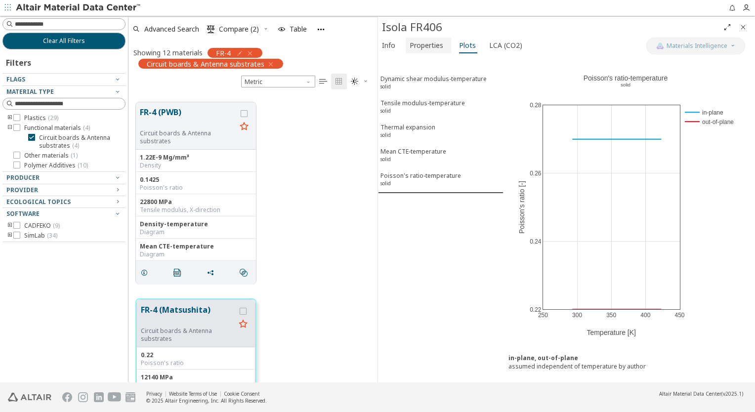
click at [416, 44] on span "Properties" at bounding box center [426, 46] width 34 height 16
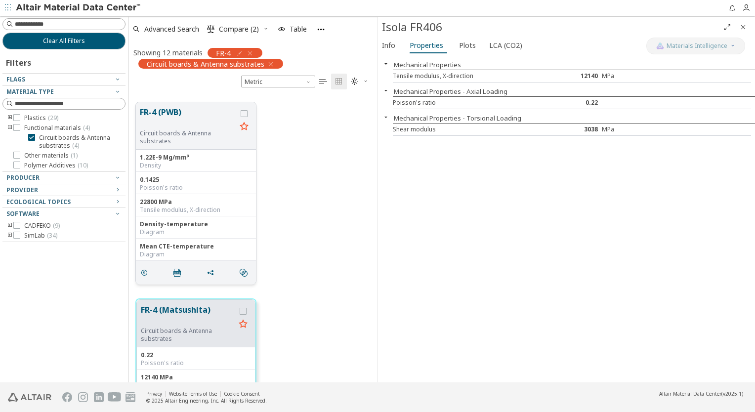
click at [166, 108] on button "FR-4 (PWB)" at bounding box center [188, 117] width 96 height 23
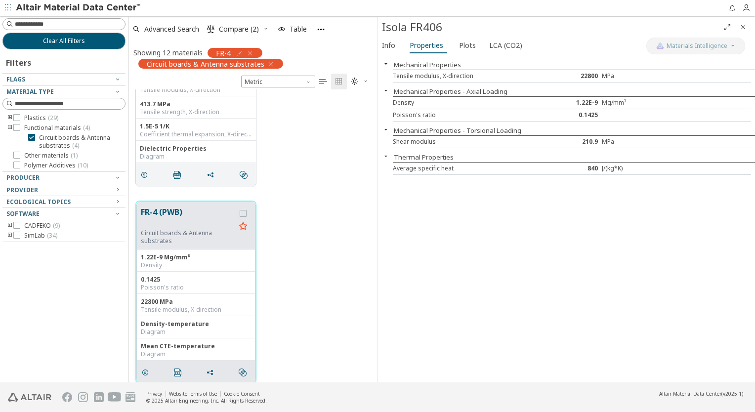
scroll to position [583, 0]
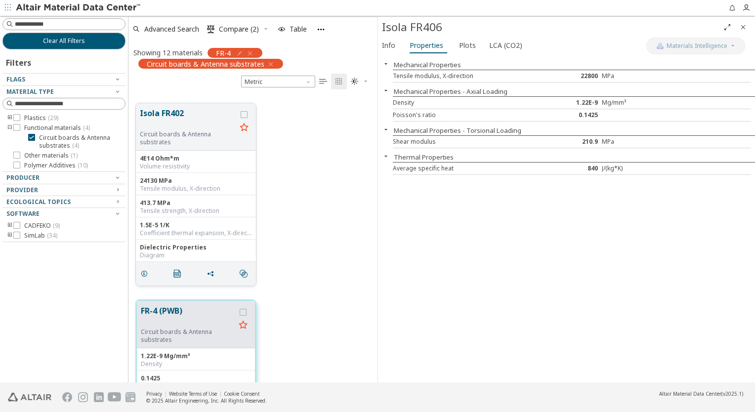
click at [160, 116] on button "Isola FR402" at bounding box center [188, 118] width 96 height 23
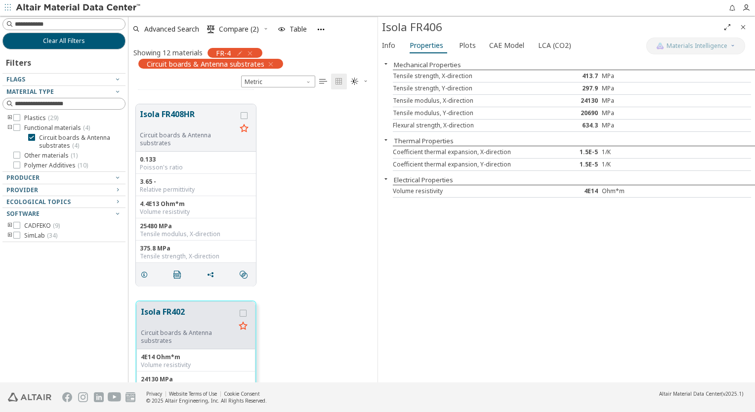
scroll to position [336, 0]
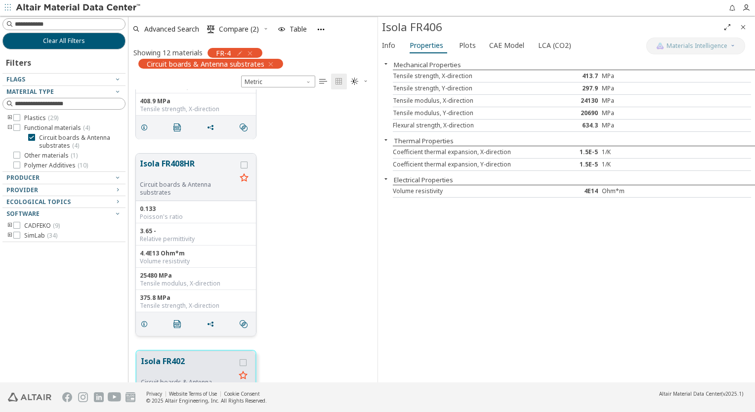
click at [184, 165] on button "Isola FR408HR" at bounding box center [188, 169] width 96 height 23
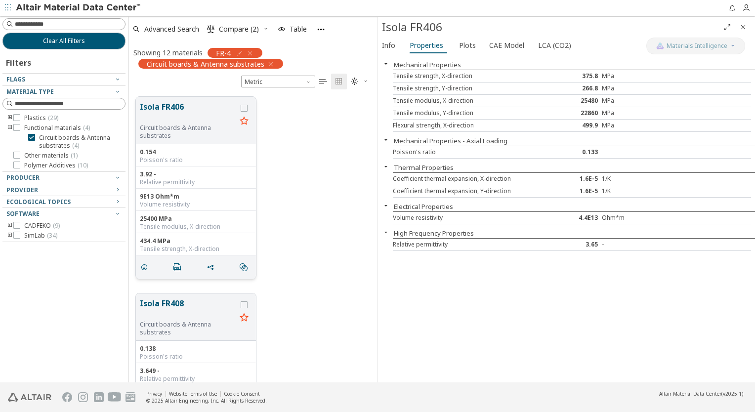
click at [164, 105] on button "Isola FR406" at bounding box center [188, 112] width 96 height 23
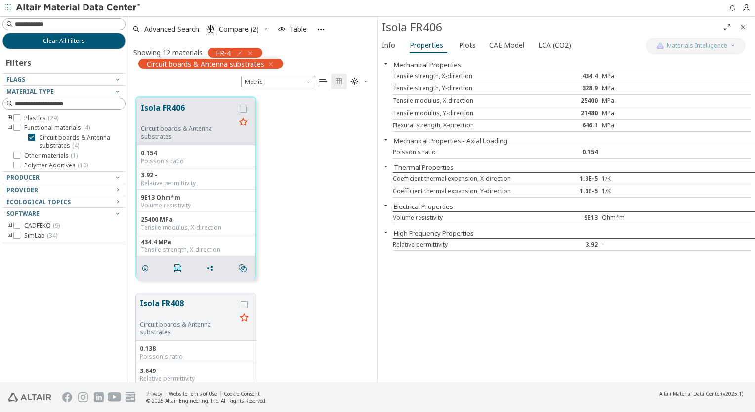
scroll to position [286, 241]
click at [517, 304] on div "Mechanical Properties Tensile strength, X-direction 434.4 MPa Tensile strength,…" at bounding box center [566, 219] width 377 height 327
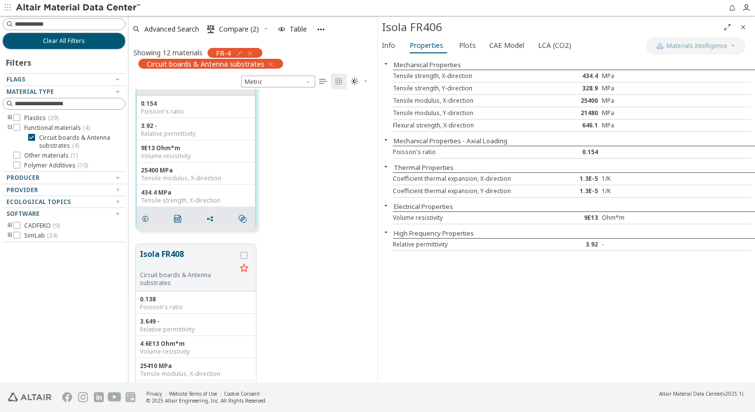
scroll to position [99, 0]
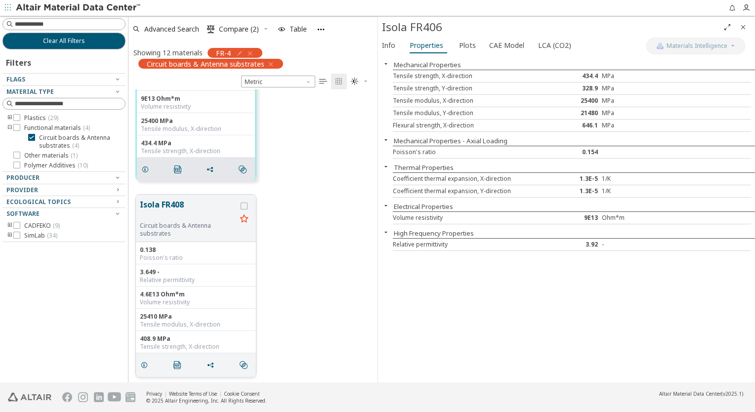
click at [178, 205] on button "Isola FR408" at bounding box center [188, 210] width 96 height 23
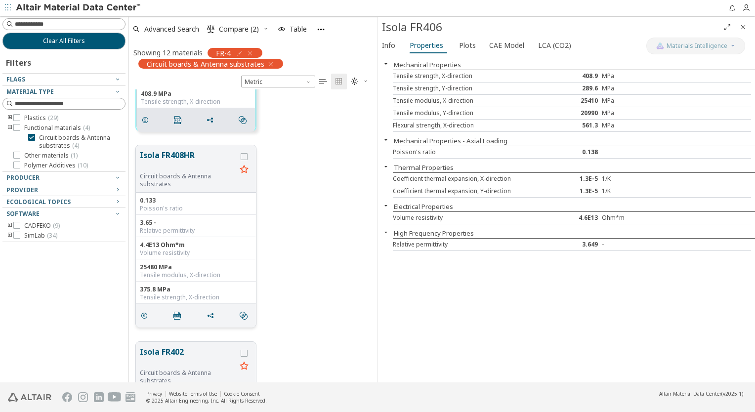
click at [186, 155] on button "Isola FR408HR" at bounding box center [188, 160] width 96 height 23
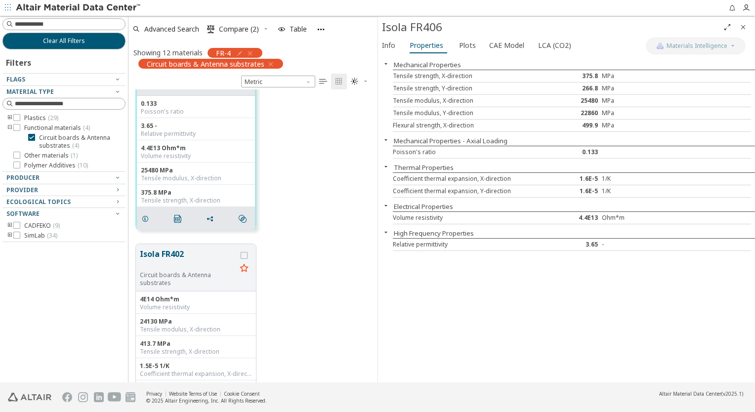
scroll to position [492, 0]
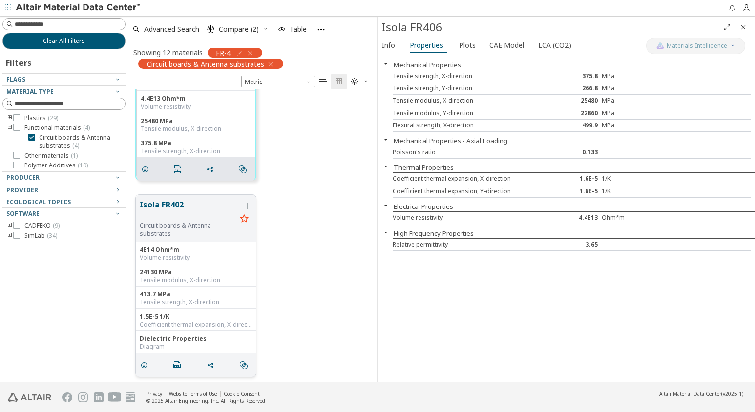
click at [176, 202] on button "Isola FR402" at bounding box center [188, 210] width 96 height 23
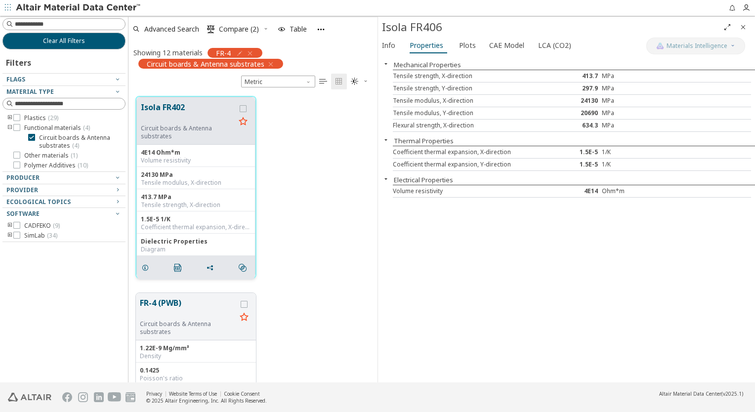
scroll to position [640, 0]
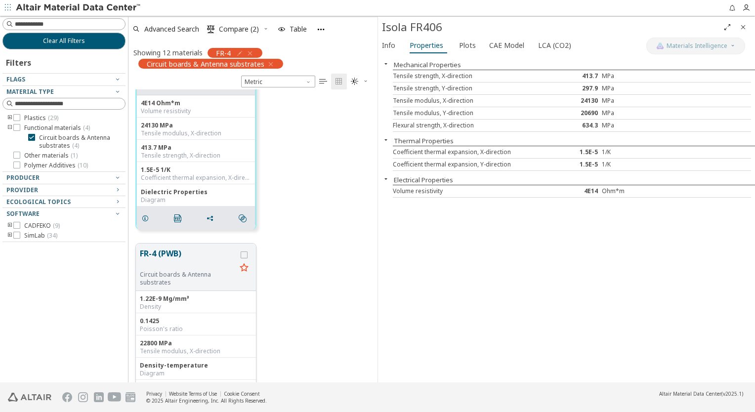
click at [172, 255] on button "FR-4 (PWB)" at bounding box center [188, 258] width 96 height 23
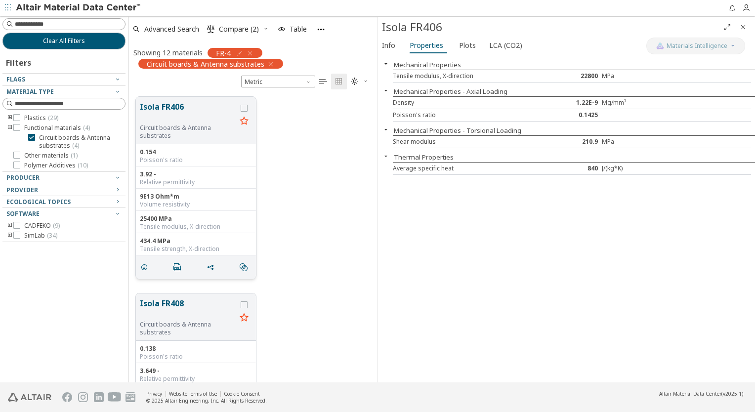
click at [165, 107] on button "Isola FR406" at bounding box center [188, 112] width 96 height 23
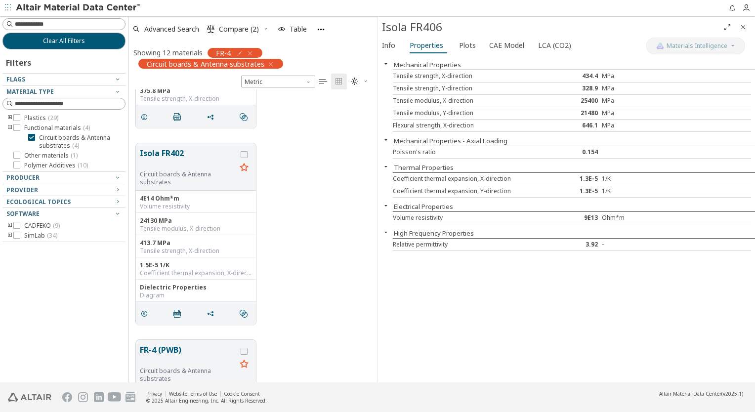
scroll to position [741, 0]
click at [173, 157] on button "FR-4 (PWB)" at bounding box center [188, 157] width 96 height 23
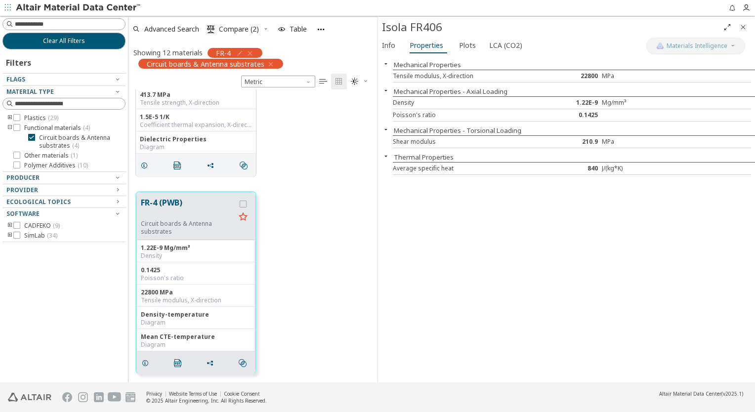
scroll to position [790, 0]
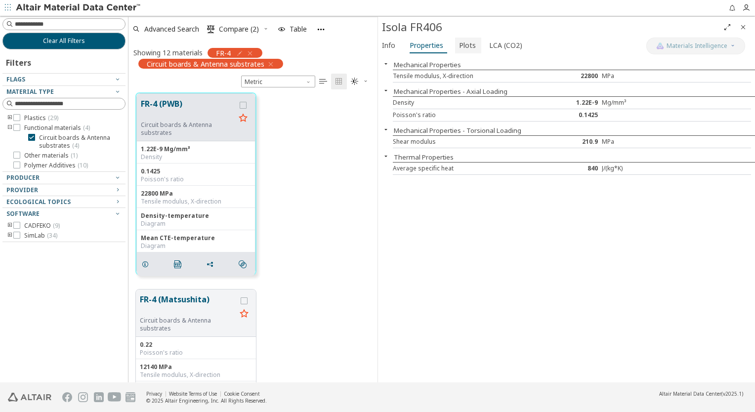
click at [466, 42] on font "Plots" at bounding box center [467, 45] width 17 height 9
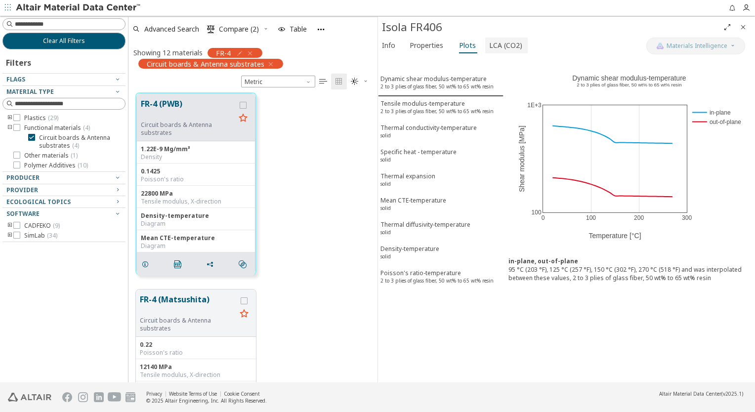
click at [494, 42] on font "LCA (CO2)" at bounding box center [505, 45] width 33 height 9
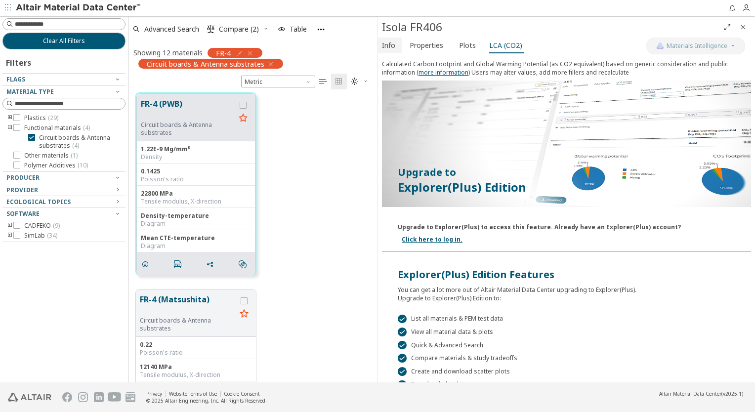
click at [399, 49] on button "Info" at bounding box center [390, 46] width 24 height 16
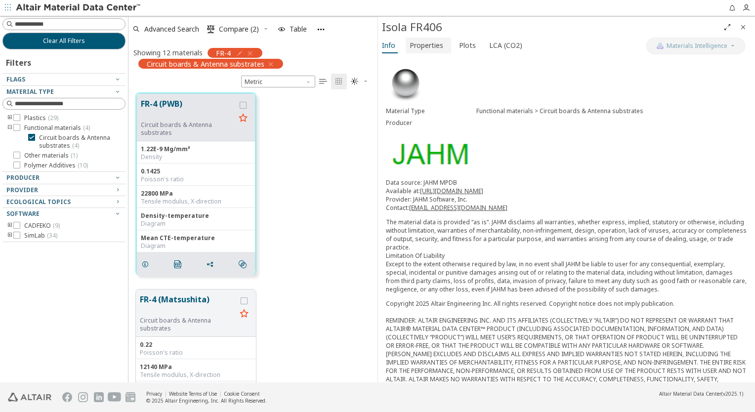
click at [425, 48] on font "Properties" at bounding box center [426, 45] width 34 height 9
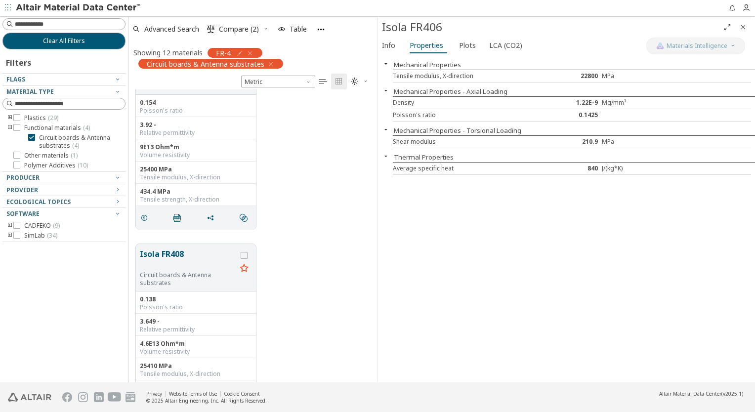
scroll to position [0, 0]
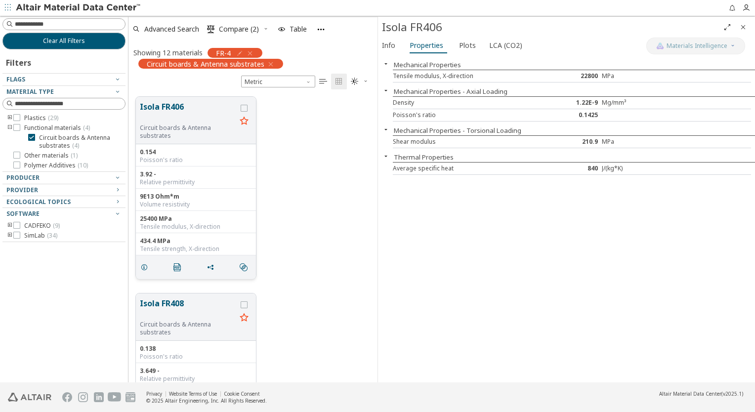
click at [166, 109] on button "Isola FR406" at bounding box center [188, 112] width 96 height 23
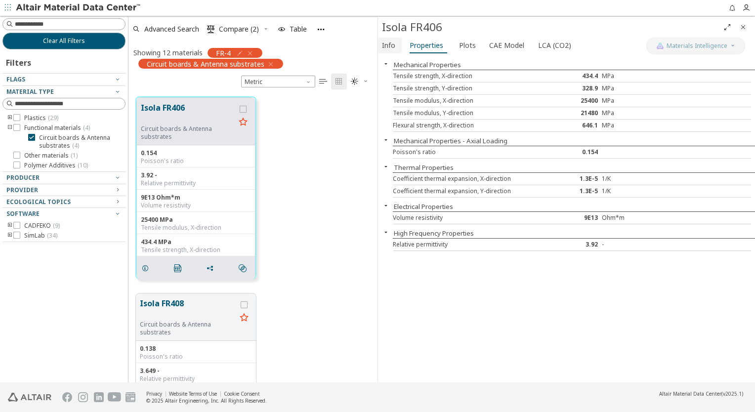
click at [384, 42] on font "Info" at bounding box center [388, 45] width 13 height 9
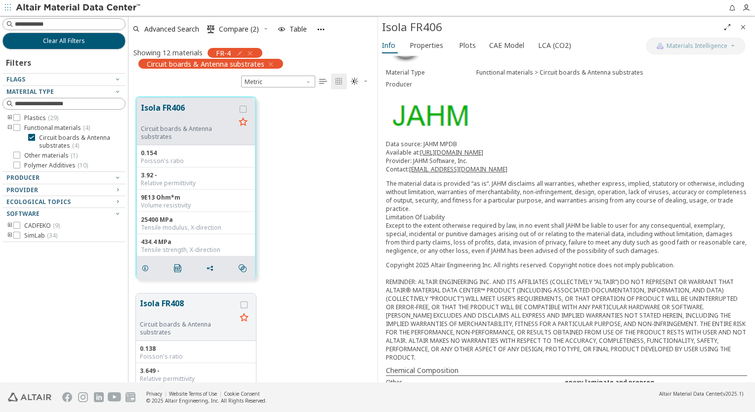
scroll to position [15, 0]
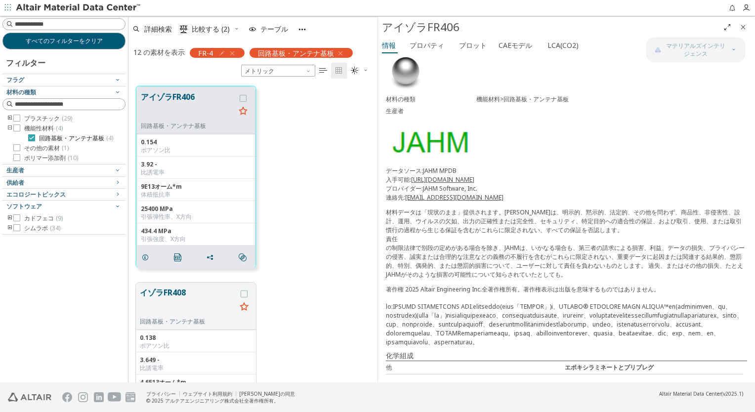
click at [34, 135] on icon at bounding box center [31, 137] width 7 height 7
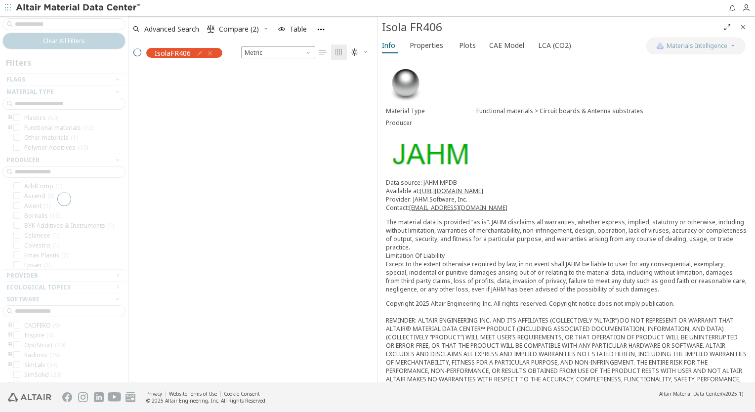
scroll to position [313, 241]
click at [742, 29] on icon "Close" at bounding box center [743, 27] width 8 height 8
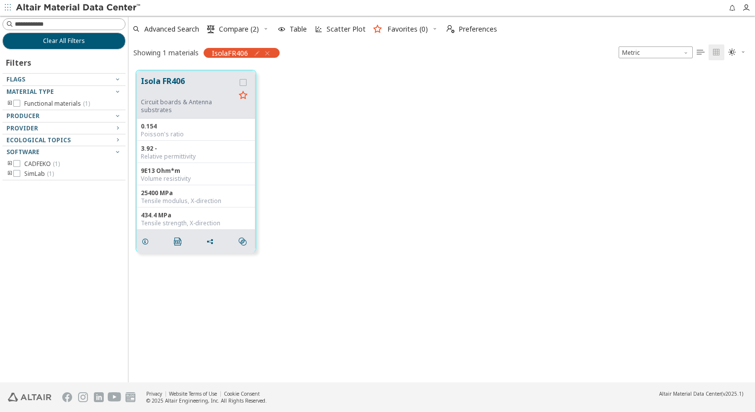
click at [269, 52] on icon "button" at bounding box center [267, 53] width 8 height 8
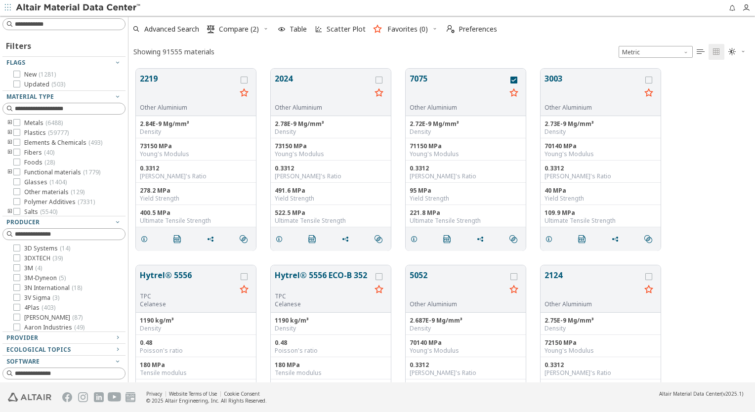
scroll to position [314, 618]
click at [45, 29] on input at bounding box center [70, 24] width 110 height 10
type input "**"
click at [10, 122] on icon "toogle group" at bounding box center [9, 123] width 7 height 8
click at [34, 169] on icon at bounding box center [31, 169] width 7 height 7
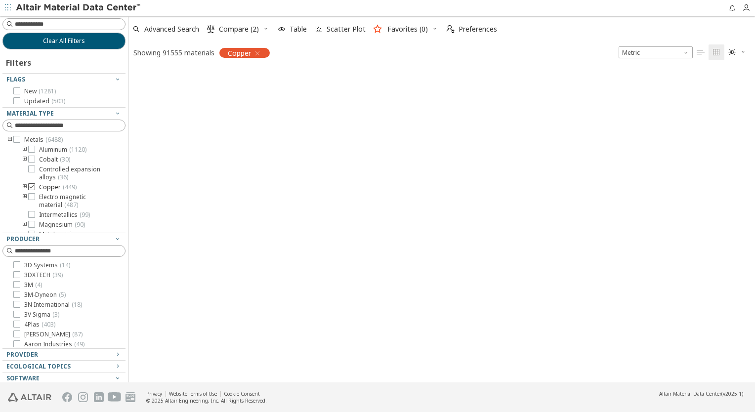
scroll to position [313, 618]
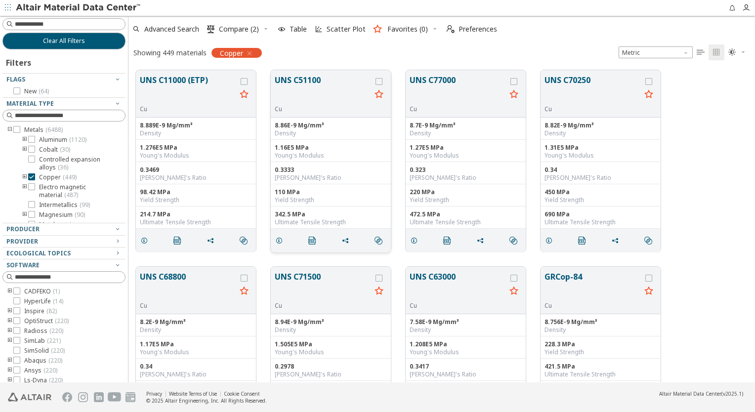
click at [308, 76] on button "UNS C51100" at bounding box center [323, 89] width 96 height 31
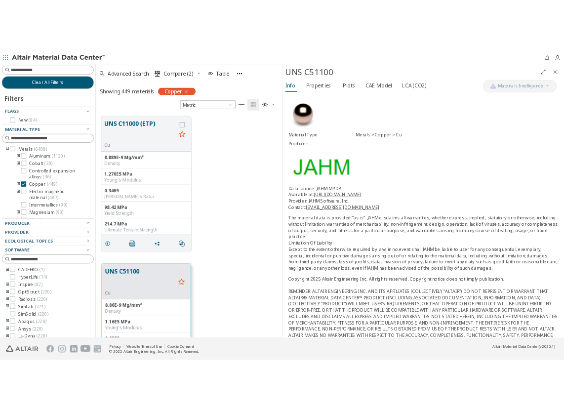
scroll to position [126, 0]
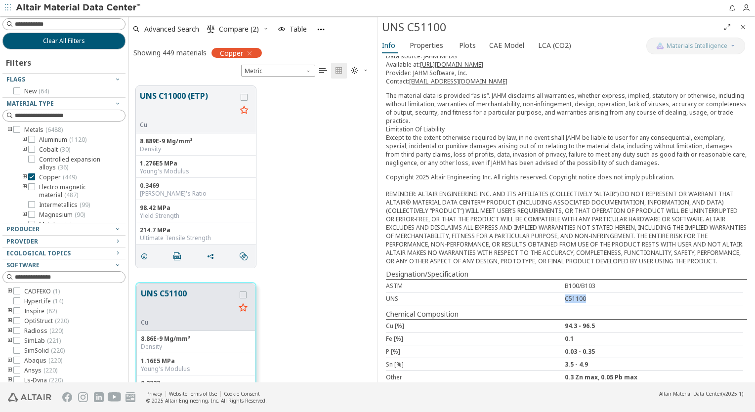
drag, startPoint x: 562, startPoint y: 293, endPoint x: 592, endPoint y: 293, distance: 30.1
click at [592, 294] on div "C51100" at bounding box center [654, 298] width 179 height 8
copy div "C51100"
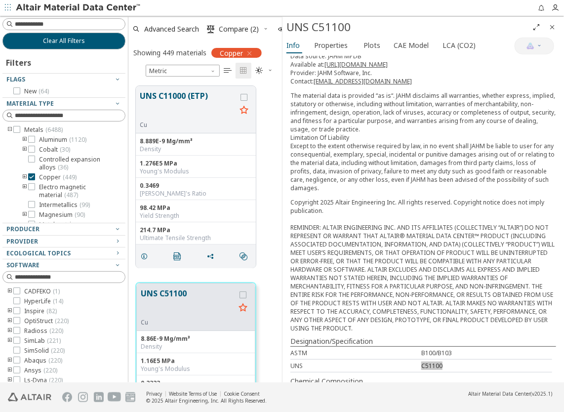
scroll to position [297, 146]
click at [184, 97] on button "UNS C11000 (ETP)" at bounding box center [188, 105] width 96 height 31
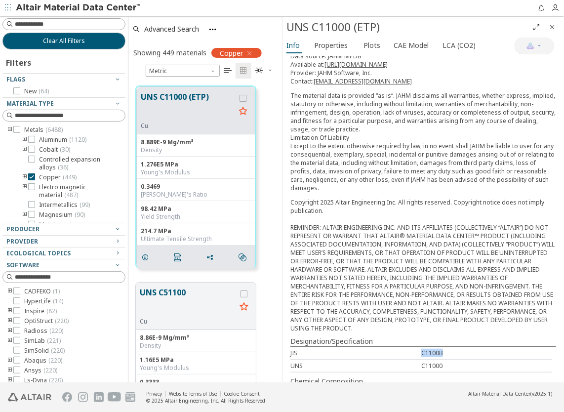
drag, startPoint x: 417, startPoint y: 339, endPoint x: 445, endPoint y: 342, distance: 28.3
click at [445, 346] on div "JIS C1100B UNS C11000" at bounding box center [423, 359] width 266 height 26
copy div "C1100B"
drag, startPoint x: 290, startPoint y: 336, endPoint x: 462, endPoint y: 334, distance: 171.9
click at [462, 347] on div "JIS C1100B" at bounding box center [421, 353] width 262 height 13
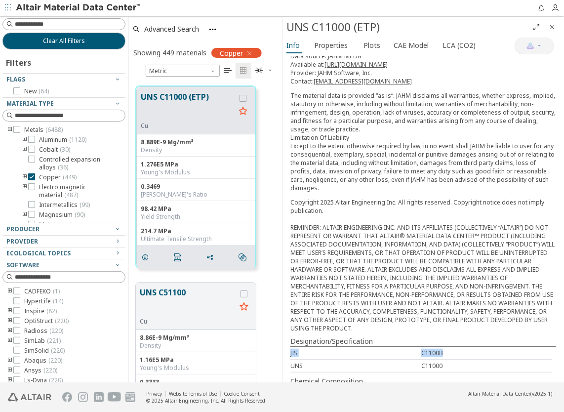
copy div "JIS C1100B"
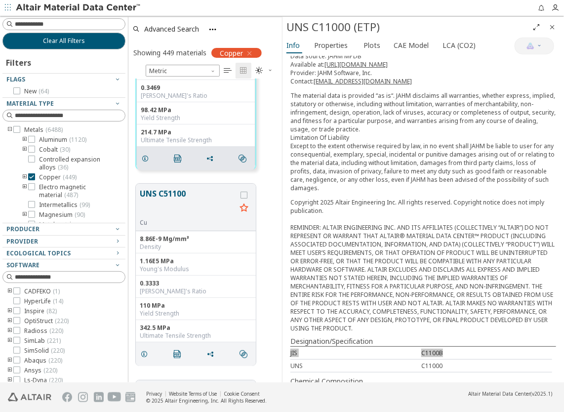
scroll to position [148, 0]
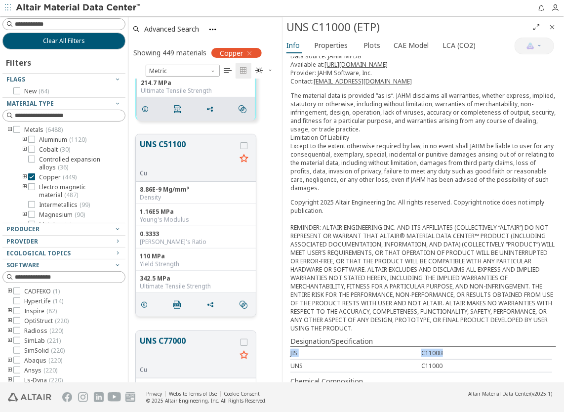
click at [178, 146] on button "UNS C51100" at bounding box center [188, 153] width 96 height 31
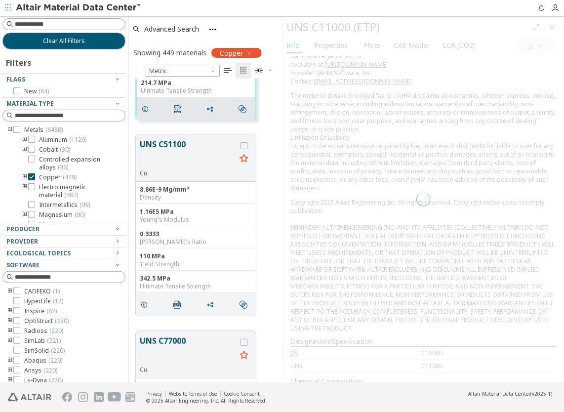
scroll to position [147, 0]
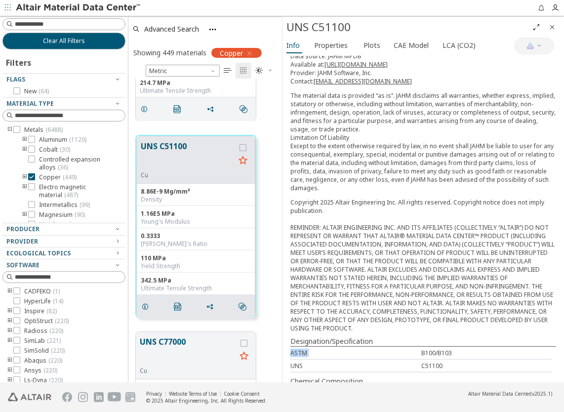
click at [344, 347] on div "ASTM B100/B103" at bounding box center [421, 353] width 262 height 13
drag, startPoint x: 291, startPoint y: 349, endPoint x: 444, endPoint y: 351, distance: 152.2
click at [444, 360] on div "UNS C51100" at bounding box center [421, 366] width 262 height 13
copy div "UNS C51100"
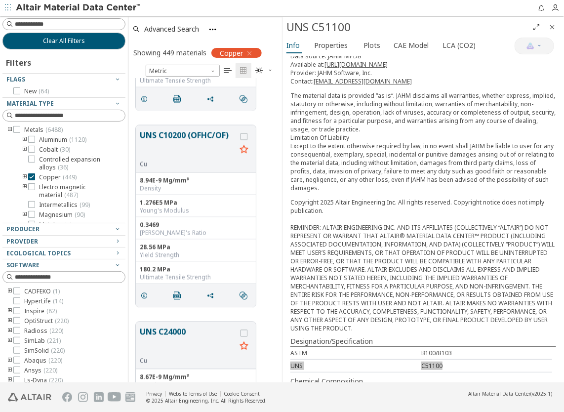
scroll to position [2172, 0]
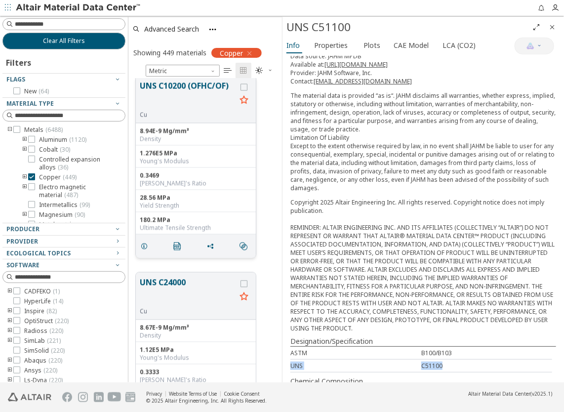
click at [186, 89] on button "UNS C10200 (OFHC/OF)" at bounding box center [188, 95] width 96 height 31
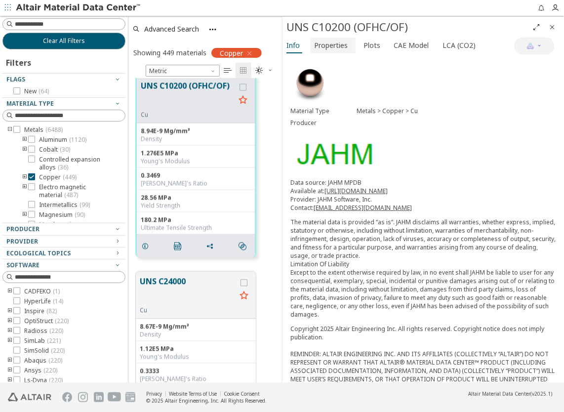
click at [343, 46] on span "Properties" at bounding box center [331, 46] width 34 height 16
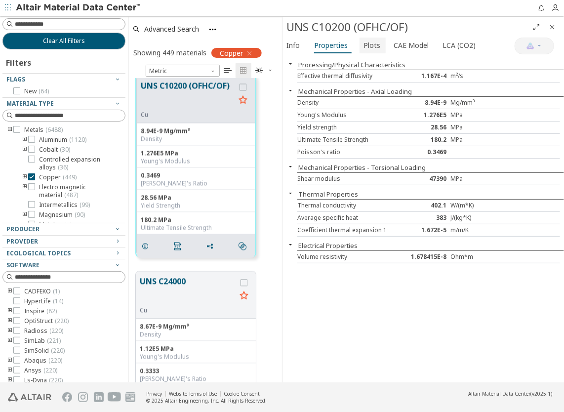
click at [368, 45] on span "Plots" at bounding box center [372, 46] width 17 height 16
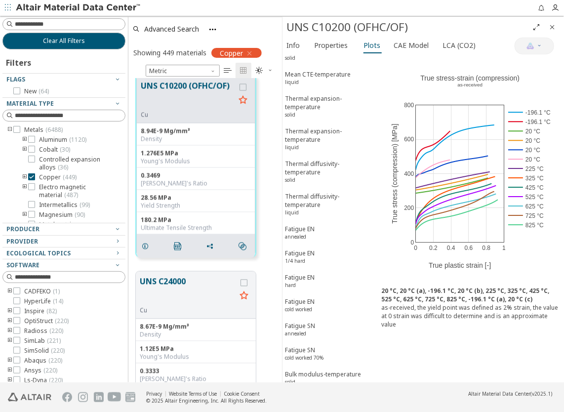
scroll to position [790, 0]
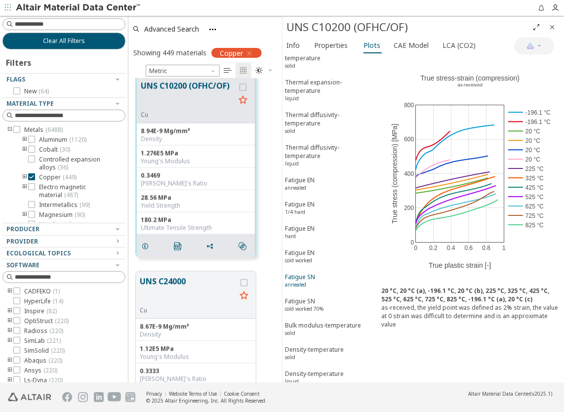
click at [310, 273] on div "Fatigue SN annealed" at bounding box center [300, 282] width 30 height 18
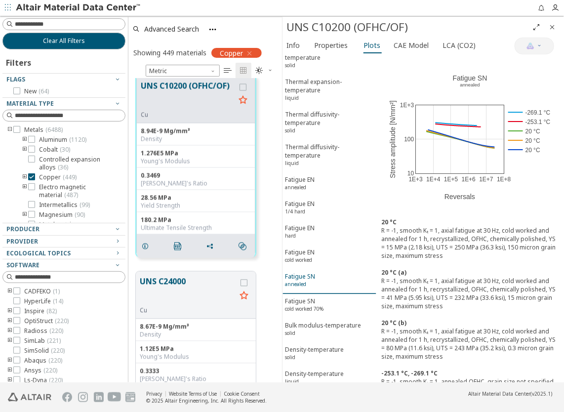
scroll to position [790, 0]
click at [300, 50] on button "Info" at bounding box center [295, 46] width 24 height 16
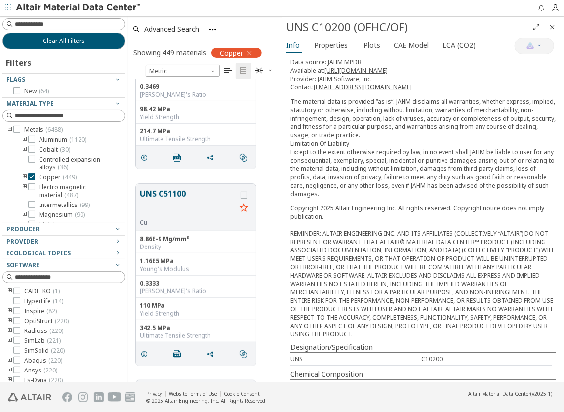
scroll to position [0, 0]
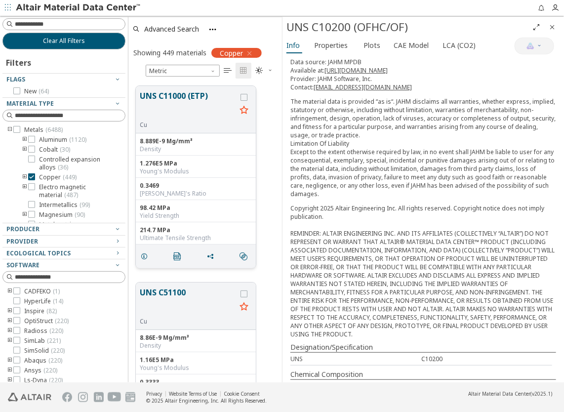
click at [185, 97] on button "UNS C11000 (ETP)" at bounding box center [188, 105] width 96 height 31
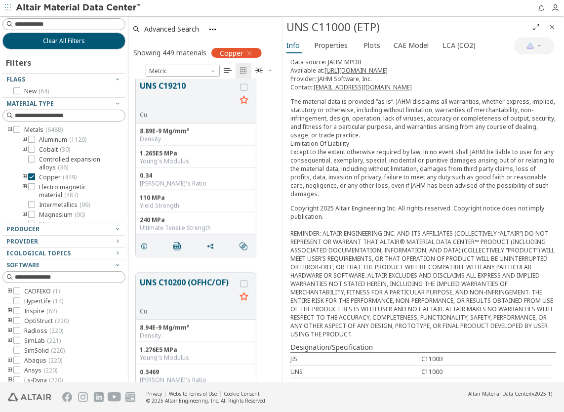
scroll to position [2025, 0]
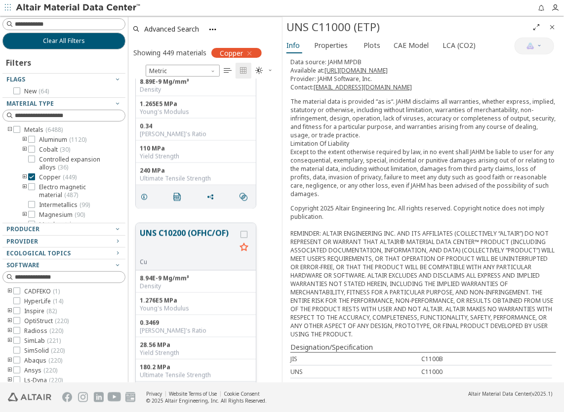
click at [197, 237] on button "UNS C10200 (OFHC/OF)" at bounding box center [188, 242] width 96 height 31
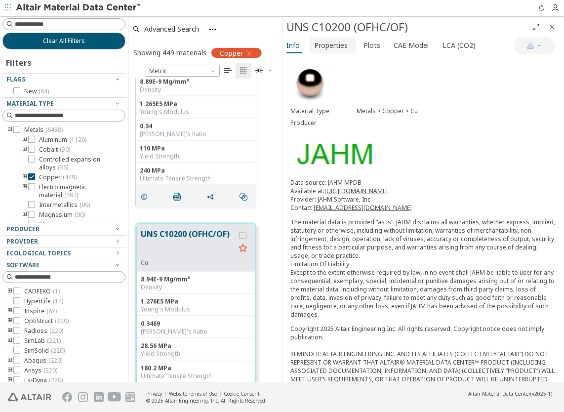
click at [337, 48] on span "Properties" at bounding box center [331, 46] width 34 height 16
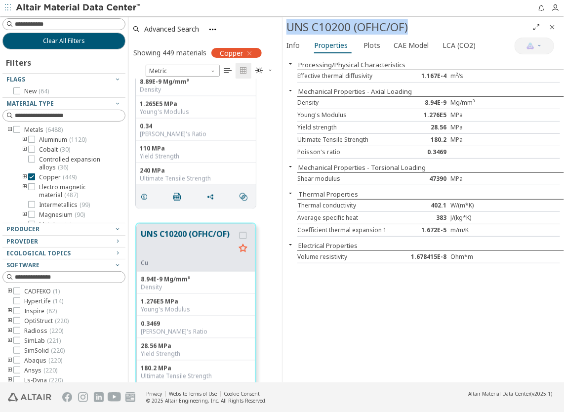
drag, startPoint x: 290, startPoint y: 28, endPoint x: 418, endPoint y: 32, distance: 128.0
click at [418, 32] on div "UNS C10200 (OFHC/OF)" at bounding box center [407, 27] width 242 height 16
copy div "UNS C10200 (OFHC/OF)"
click at [373, 297] on div "Processing/Physical Characteristics Effective thermal diffusivity 1.167E-4 m²/s…" at bounding box center [424, 219] width 282 height 327
click at [429, 254] on div "1.678415E-8" at bounding box center [429, 257] width 44 height 8
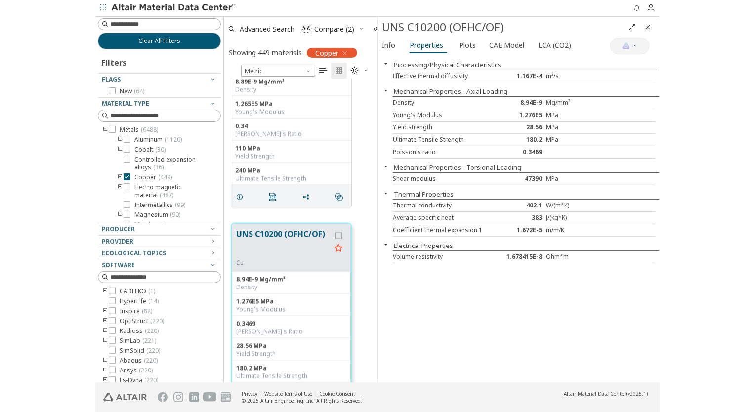
scroll to position [297, 241]
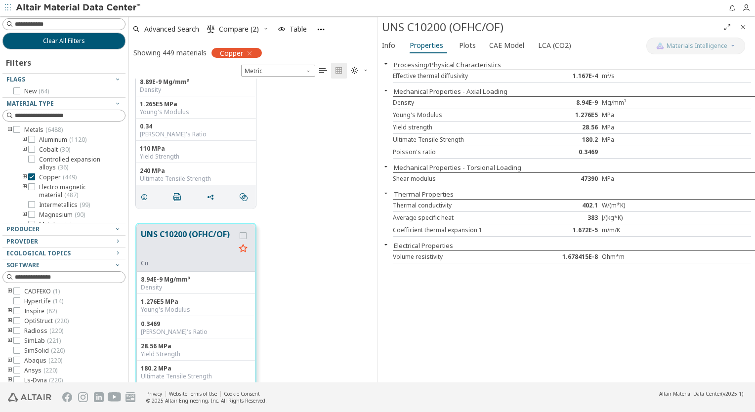
click at [539, 317] on div "Processing/Physical Characteristics Effective thermal diffusivity 1.167E-4 m²/s…" at bounding box center [566, 219] width 377 height 327
click at [469, 48] on span "Plots" at bounding box center [467, 46] width 17 height 16
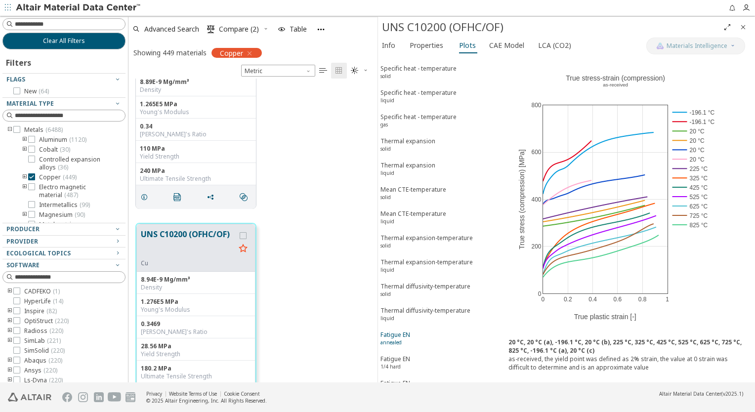
scroll to position [692, 0]
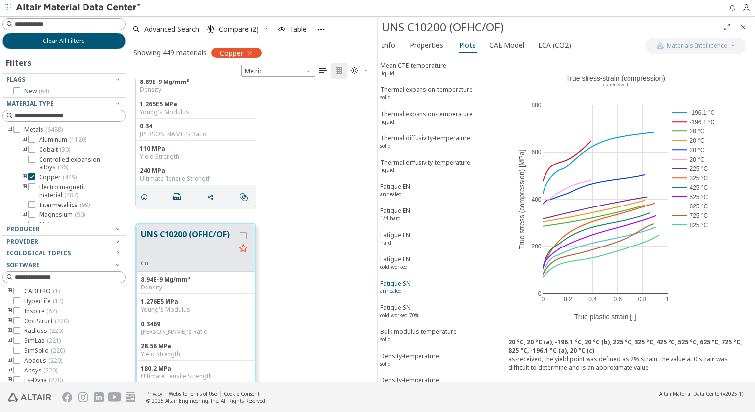
click at [403, 279] on div "Fatigue SN annealed" at bounding box center [395, 288] width 30 height 18
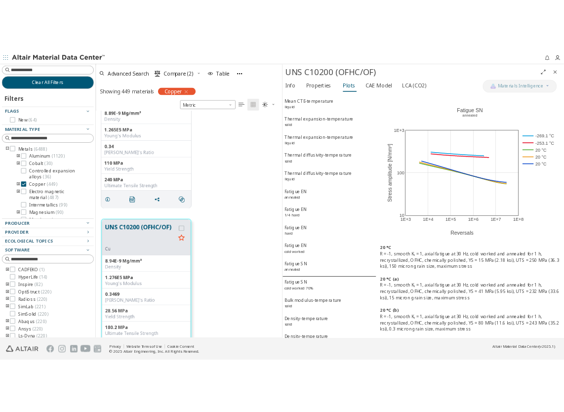
scroll to position [0, 0]
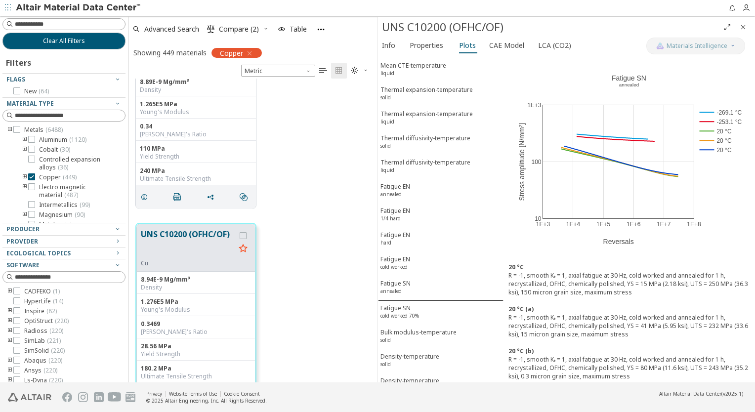
click at [596, 35] on div "UNS C10200 (OFHC/OF)" at bounding box center [566, 27] width 377 height 21
click at [579, 86] on div "1E+3 1E+4 1E+5 1E+6 1E+7 1E+8 10 100 1E+3 -269.1 °C -253.1 °C 20 °C 20 °C 20 °C…" at bounding box center [628, 157] width 251 height 203
click at [334, 152] on div "UNS C19210 Cu 8.89E-9 Mg/mm³ Density 1.265E5 MPa Young's Modulus 0.34 Poisson's…" at bounding box center [252, 117] width 249 height 197
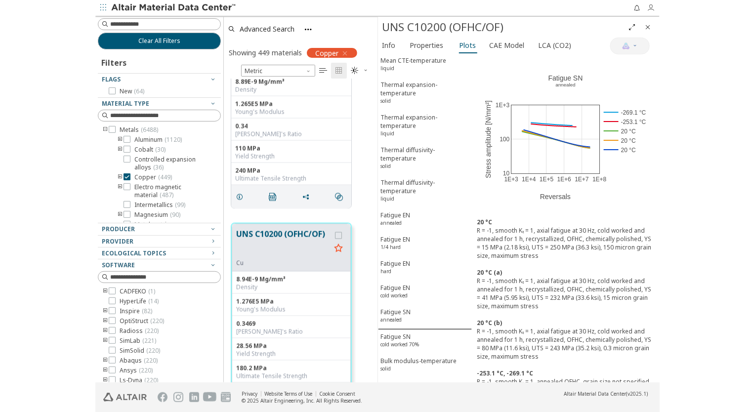
scroll to position [297, 241]
